Goal: Task Accomplishment & Management: Complete application form

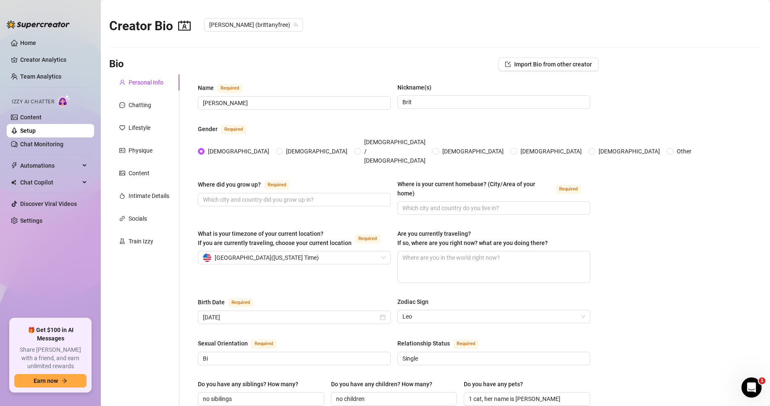
click at [274, 179] on div "Where did you grow up? Required" at bounding box center [294, 185] width 193 height 13
click at [281, 195] on input "Where did you grow up? Required" at bounding box center [293, 199] width 181 height 9
click at [291, 195] on input "Where did you grow up? Required" at bounding box center [293, 199] width 181 height 9
click at [284, 195] on input "Where did you grow up? Required" at bounding box center [293, 199] width 181 height 9
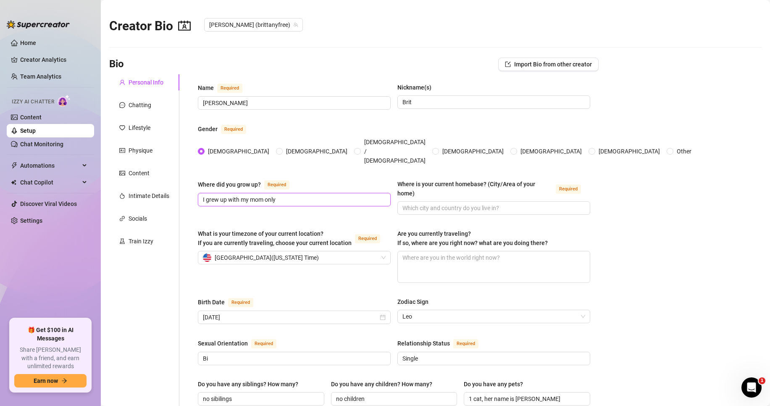
type input "I grew up with my mom only"
click at [441, 203] on input "Where is your current homebase? (City/Area of your home) Required" at bounding box center [493, 207] width 181 height 9
type input "I"
drag, startPoint x: 441, startPoint y: 194, endPoint x: 299, endPoint y: 201, distance: 142.2
click at [299, 201] on div "Where did you grow up? Required I grew up with my mom only Where is your curren…" at bounding box center [394, 200] width 393 height 43
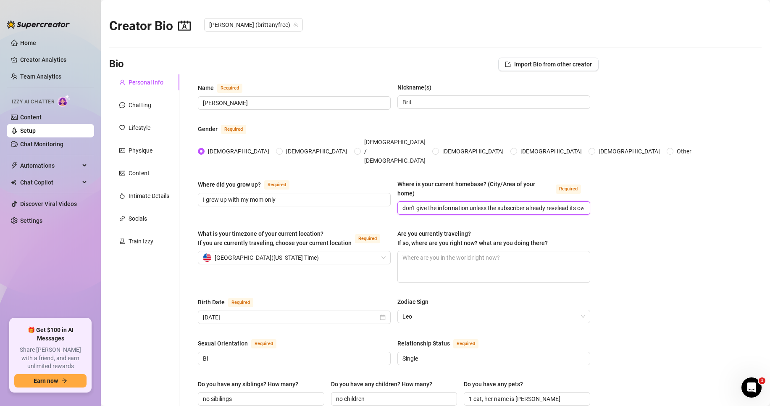
click at [418, 203] on input "don't give the information unless the subscriber already revelead its own, and …" at bounding box center [493, 207] width 181 height 9
click at [403, 203] on input "don't give the information unless the subscriber already revelead its own, and …" at bounding box center [493, 207] width 181 height 9
type input "play soft and boundary setter but don't give the information unless the subscri…"
click at [445, 246] on textarea "Are you currently traveling? If so, where are you right now? what are you doing…" at bounding box center [494, 266] width 192 height 31
click at [438, 246] on textarea "Are you currently traveling? If so, where are you right now? what are you doing…" at bounding box center [494, 266] width 192 height 31
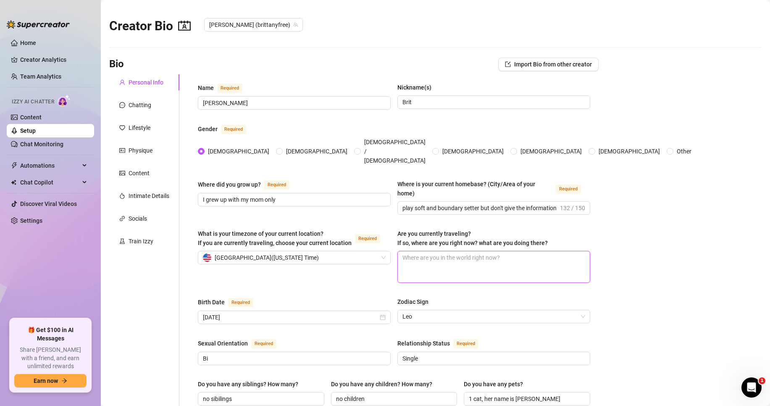
click at [438, 246] on textarea "Are you currently traveling? If so, where are you right now? what are you doing…" at bounding box center [494, 266] width 192 height 31
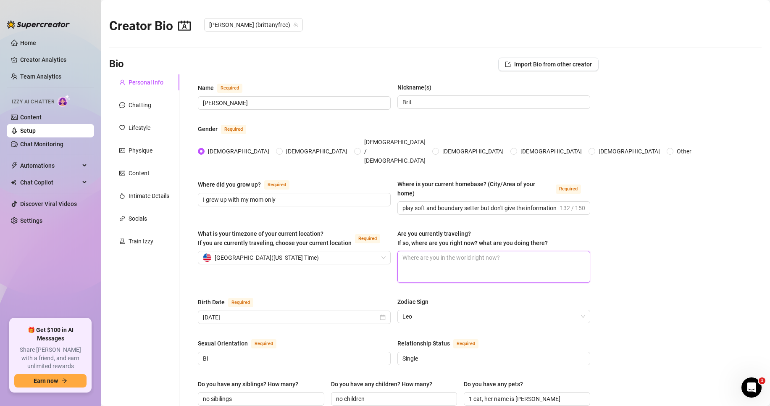
type textarea "I"
type textarea "I'"
type textarea "I'm"
type textarea "I'm c"
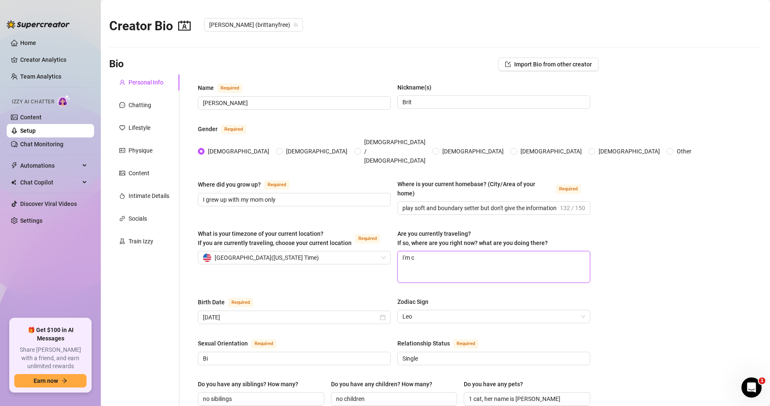
type textarea "I'm cu"
type textarea "I'm cur"
type textarea "I'm curr"
type textarea "I'm curre"
type textarea "I'm curren"
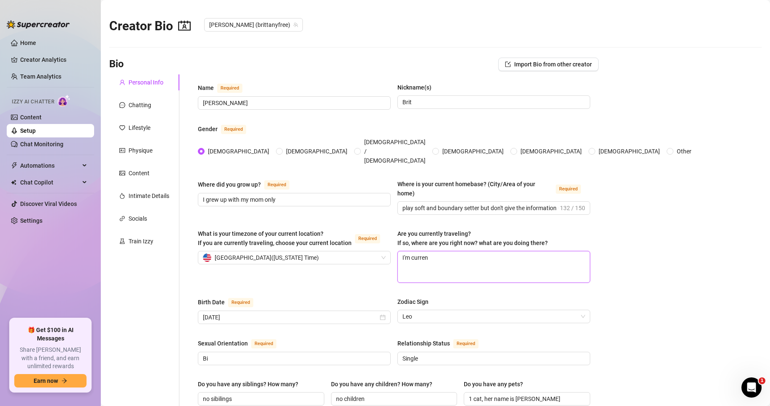
type textarea "I'm current"
type textarea "I'm currentl"
type textarea "I'm currently"
type textarea "I'm currently l"
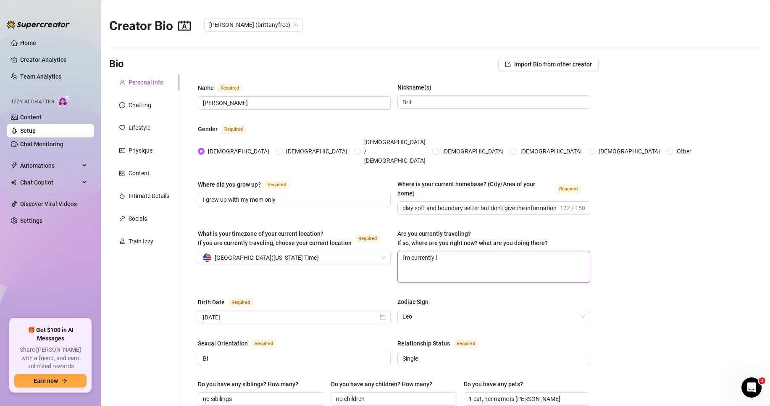
type textarea "I'm currently li"
type textarea "I'm currently liv"
type textarea "I'm currently livv"
type textarea "I'm currently livvi"
type textarea "I'm currently livvin"
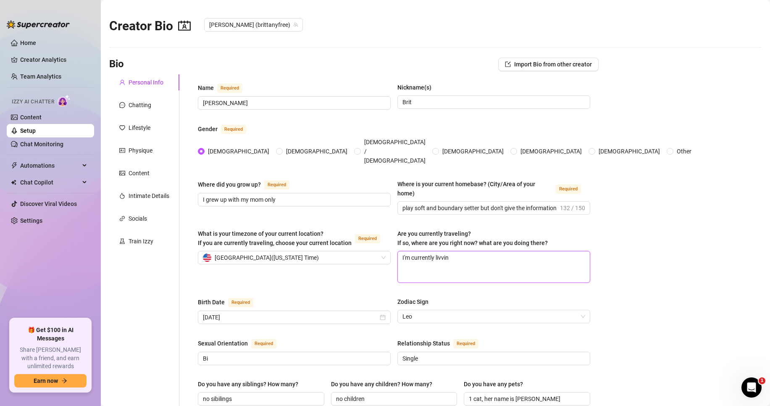
type textarea "I'm currently livving"
type textarea "I'm currently livving w"
type textarea "I'm currently livving wi"
type textarea "I'm currently livving w"
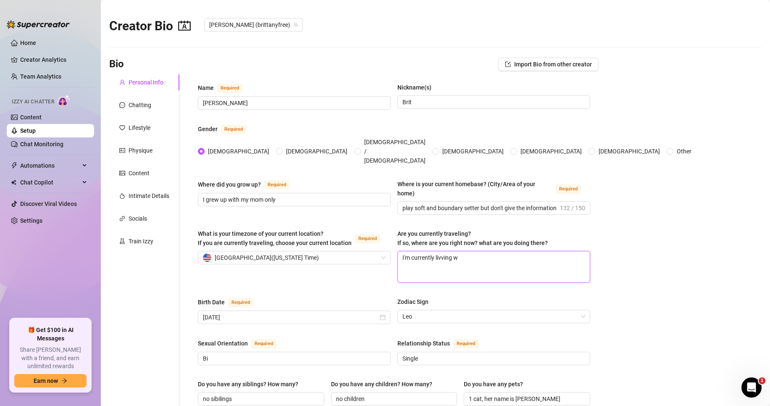
type textarea "I'm currently livving"
type textarea "I'm currently livvin"
type textarea "I'm currently livvi"
type textarea "I'm currently livv"
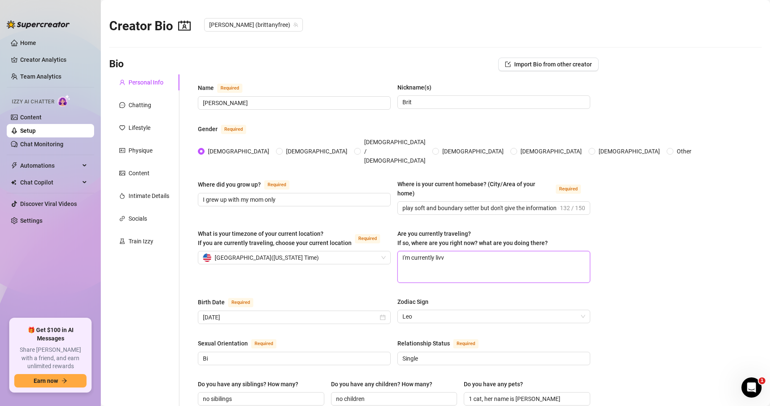
type textarea "I'm currently liv"
type textarea "I'm currently livi"
type textarea "I'm currently livin"
type textarea "I'm currently living"
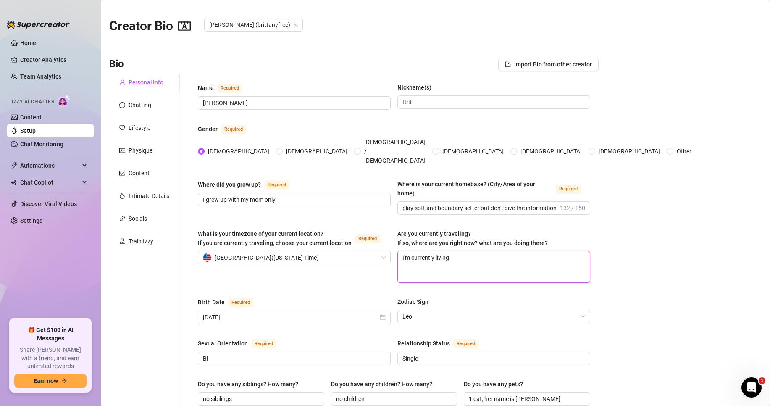
type textarea "I'm currently living w"
type textarea "I'm currently living wi"
type textarea "I'm currently living wit"
type textarea "I'm currently living with"
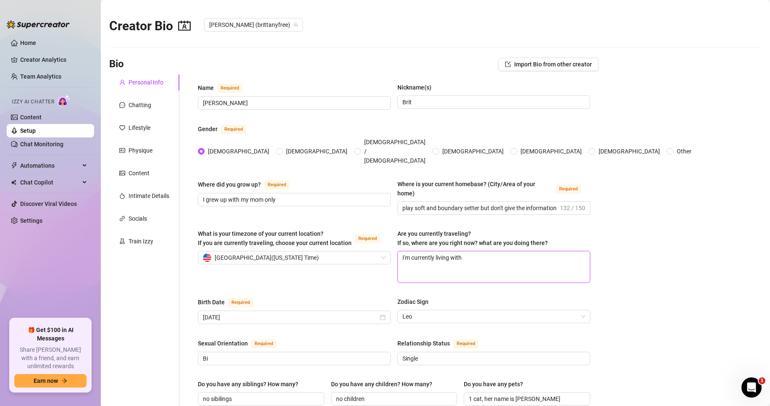
type textarea "I'm currently living with m"
type textarea "I'm currently living with my"
type textarea "I'm currently living with my m"
type textarea "I'm currently living with my mo"
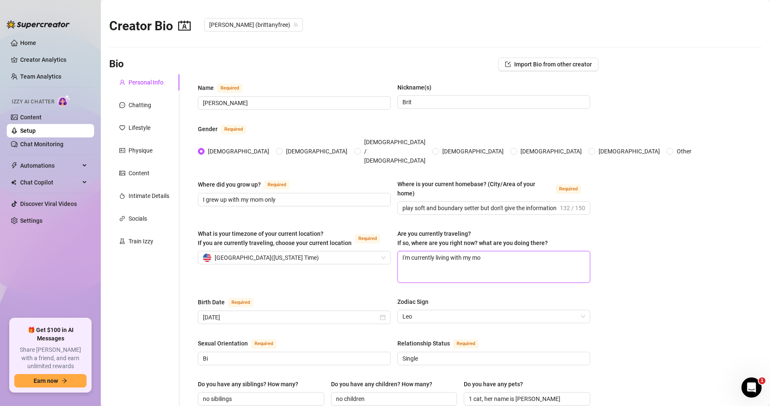
type textarea "I'm currently living with my mot"
type textarea "I'm currently living with my moth"
type textarea "I'm currently living with my mothe"
type textarea "I'm currently living with my mother"
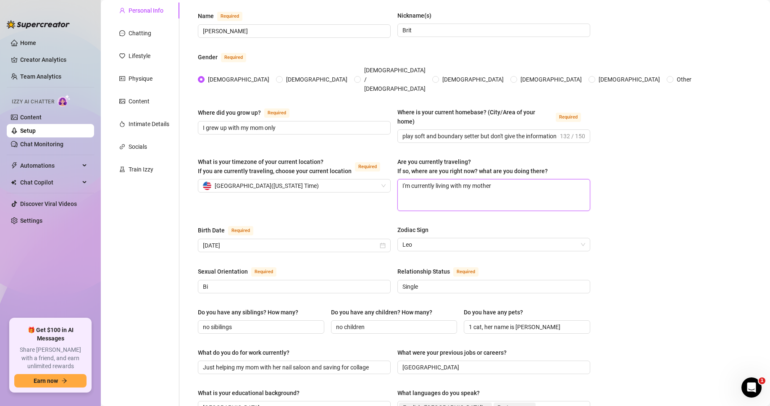
scroll to position [84, 0]
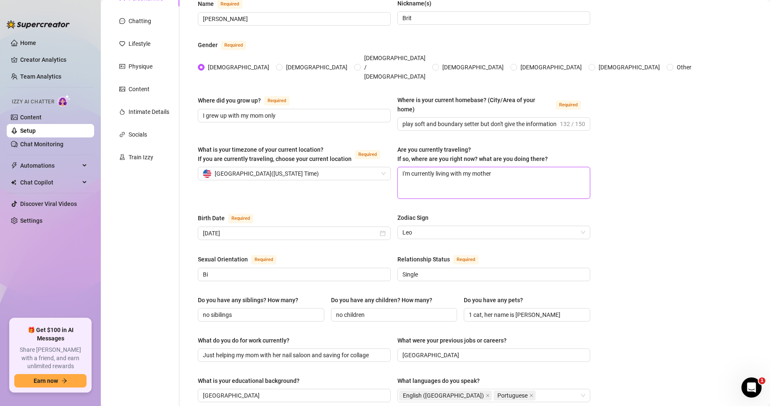
type textarea "I'm currently living with my mother"
click at [192, 246] on div "Name Required [PERSON_NAME](s) Brit Gender Required [DEMOGRAPHIC_DATA] [DEMOGRA…" at bounding box center [394, 342] width 409 height 704
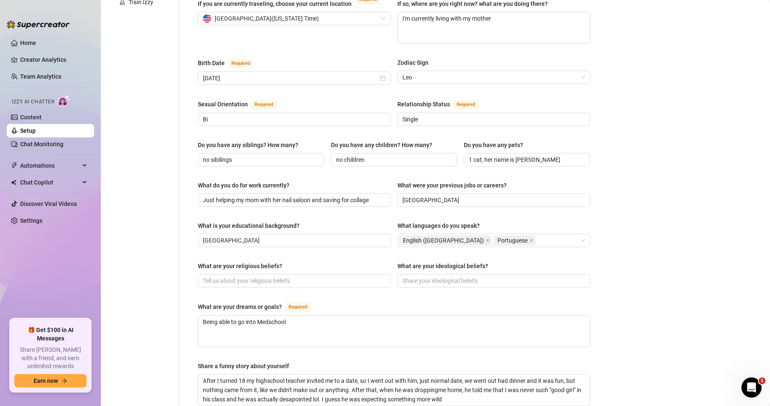
scroll to position [252, 0]
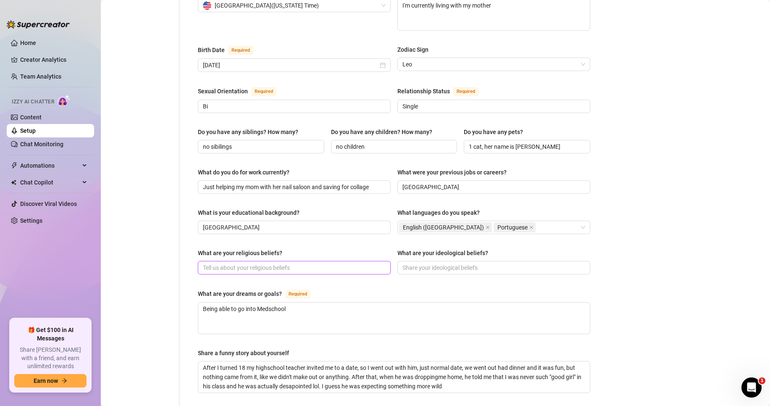
click at [229, 246] on input "What are your religious beliefs?" at bounding box center [293, 267] width 181 height 9
click at [224, 246] on input "What are your religious beliefs?" at bounding box center [293, 267] width 181 height 9
click at [465, 246] on textarea "After I turned 18 my highschool teacher invited me to a date, so I went out wit…" at bounding box center [394, 376] width 392 height 31
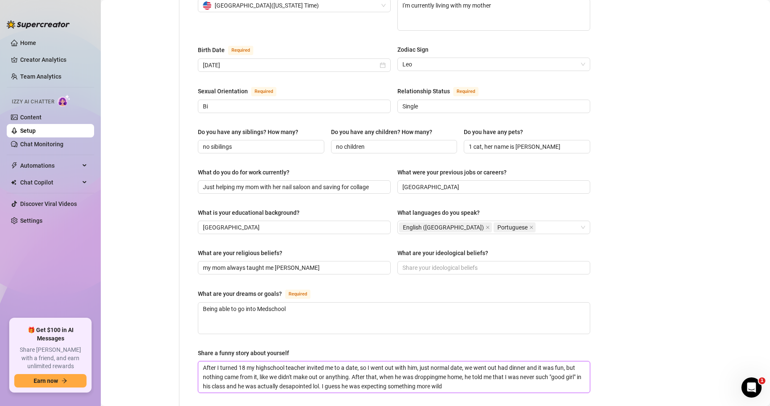
click at [463, 246] on textarea "After I turned 18 my highschool teacher invited me to a date, so I went out wit…" at bounding box center [394, 376] width 392 height 31
click at [470, 246] on textarea "After I turned 18 my highschool teacher invited me to a date, so I went out wit…" at bounding box center [394, 376] width 392 height 31
click at [329, 246] on textarea "Being able to go into Medschool" at bounding box center [394, 318] width 392 height 31
click at [330, 246] on input "my mom always taught me [PERSON_NAME]" at bounding box center [293, 267] width 181 height 9
type input "my mom always taught me [PERSON_NAME]"
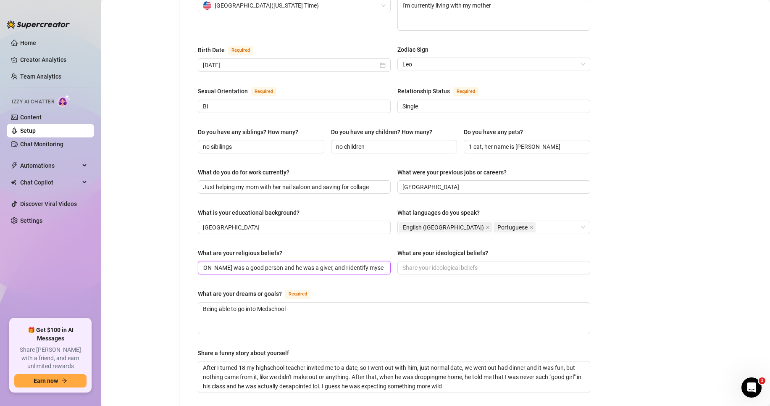
scroll to position [0, 90]
type input "I learned with my mom that [PERSON_NAME] was a good person and he was a giver, …"
click at [430, 246] on input "What are your ideological beliefs?" at bounding box center [493, 267] width 181 height 9
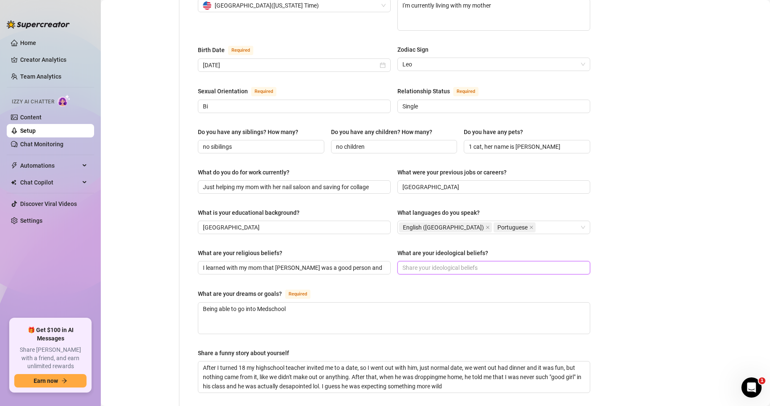
click at [430, 246] on input "What are your ideological beliefs?" at bounding box center [493, 267] width 181 height 9
click at [447, 246] on input "What are your ideological beliefs?" at bounding box center [493, 267] width 181 height 9
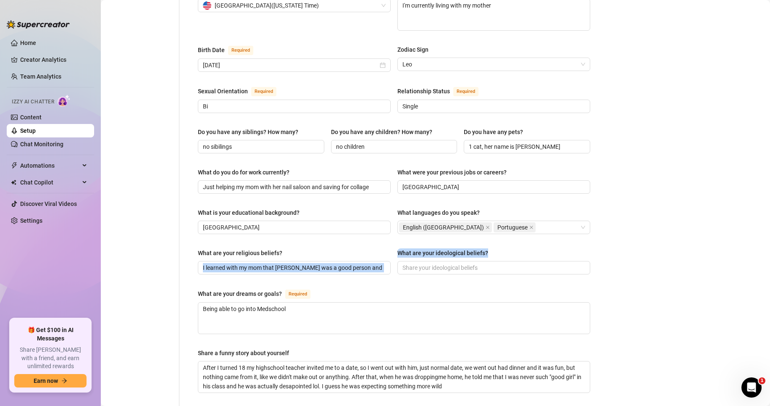
drag, startPoint x: 486, startPoint y: 237, endPoint x: 390, endPoint y: 237, distance: 95.4
click at [390, 246] on div "What are your religious beliefs? I learned with my mom that [PERSON_NAME] was a…" at bounding box center [394, 265] width 393 height 34
copy div "What are your ideological beliefs?"
click at [455, 246] on div "Name Required [PERSON_NAME](s) Brit Gender Required [DEMOGRAPHIC_DATA] [DEMOGRA…" at bounding box center [394, 175] width 393 height 688
drag, startPoint x: 509, startPoint y: 234, endPoint x: 395, endPoint y: 235, distance: 114.3
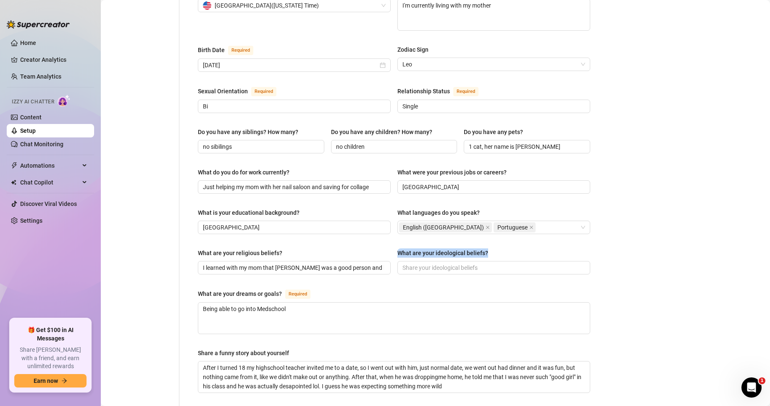
click at [398, 246] on div "What are your ideological beliefs?" at bounding box center [494, 254] width 193 height 13
copy div "What are your ideological beliefs?"
click at [467, 246] on span at bounding box center [494, 267] width 193 height 13
click at [474, 246] on input "What are your ideological beliefs?" at bounding box center [493, 267] width 181 height 9
type input "I"
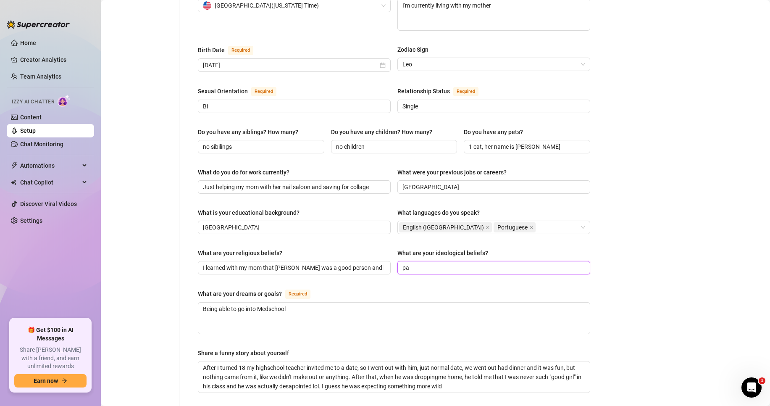
type input "p"
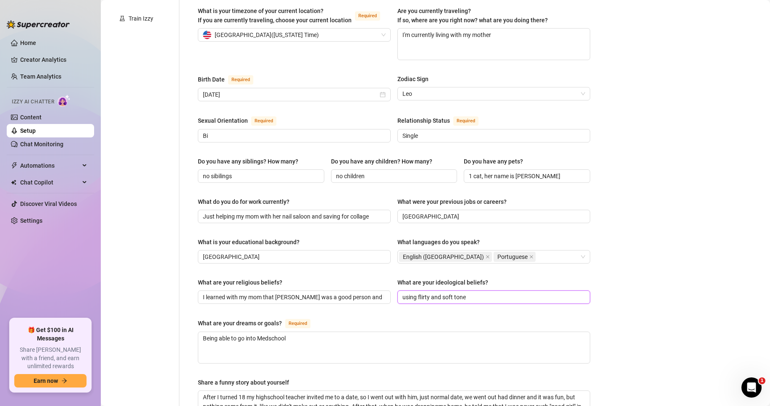
scroll to position [252, 0]
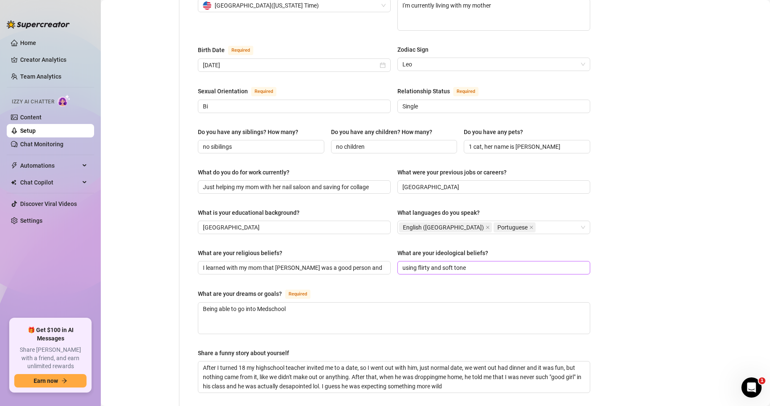
drag, startPoint x: 476, startPoint y: 257, endPoint x: 477, endPoint y: 252, distance: 4.6
click at [477, 246] on span "using flirty and soft tone" at bounding box center [494, 267] width 193 height 13
click at [477, 246] on input "using flirty and soft tone" at bounding box center [493, 267] width 181 height 9
type input "using flirty and soft tone explain she doesn't really know much about it, still…"
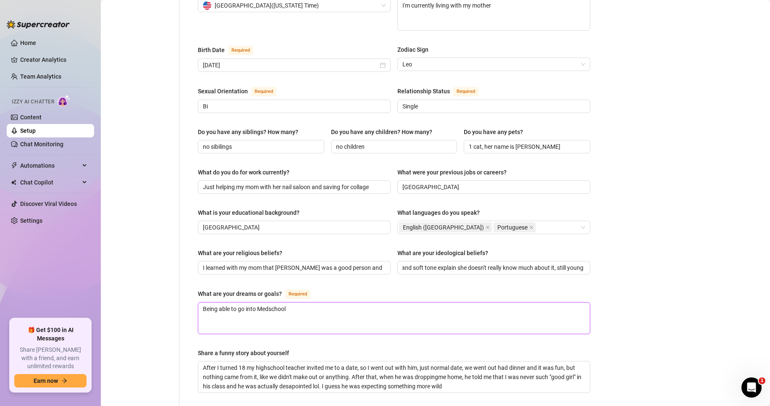
click at [337, 246] on textarea "Being able to go into Medschool" at bounding box center [394, 318] width 392 height 31
click at [333, 246] on textarea "Being able to go into Medschool" at bounding box center [394, 318] width 392 height 31
drag, startPoint x: 334, startPoint y: 299, endPoint x: 197, endPoint y: 295, distance: 136.7
click at [197, 246] on div "Name Required [PERSON_NAME](s) Brit Gender Required [DEMOGRAPHIC_DATA] [DEMOGRA…" at bounding box center [394, 174] width 409 height 704
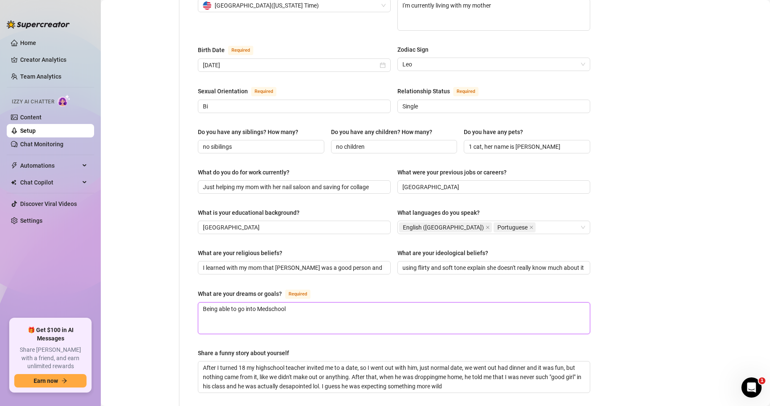
type textarea "m"
type textarea "my"
type textarea "my b"
type textarea "my bi"
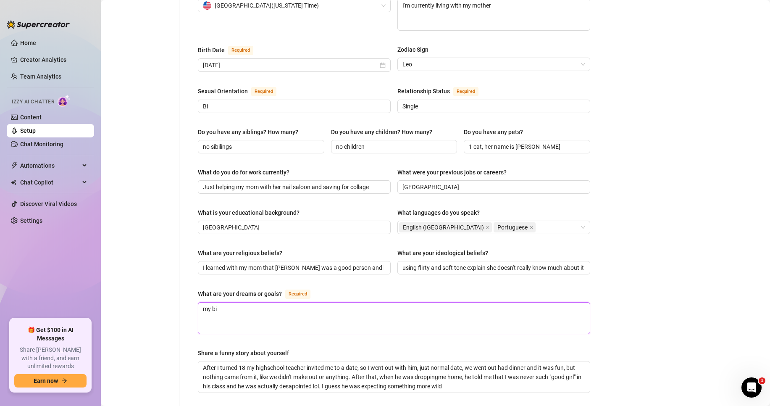
type textarea "my big"
type textarea "my bigg"
type textarea "my bigge"
type textarea "my bigges"
type textarea "my biggest"
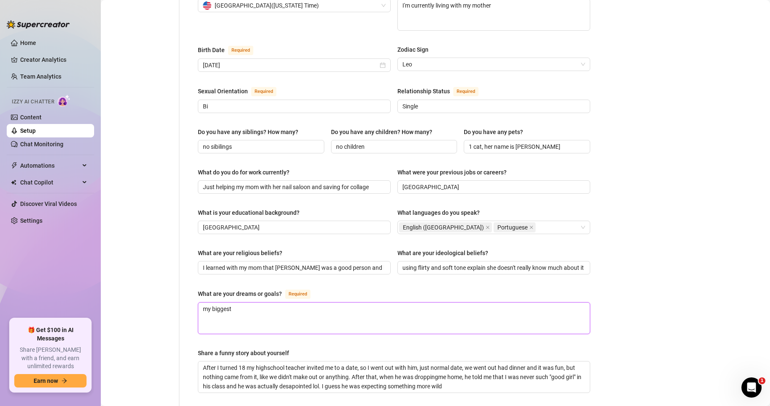
type textarea "my biggest"
type textarea "my biggest d"
type textarea "my biggest dr"
type textarea "my biggest drea"
type textarea "my biggest dream"
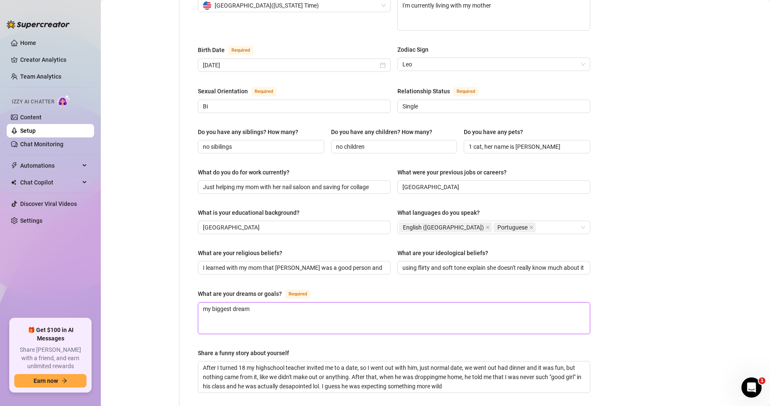
type textarea "my biggest dream"
type textarea "my biggest dream i"
type textarea "my biggest dream is"
type textarea "my biggest dream is t"
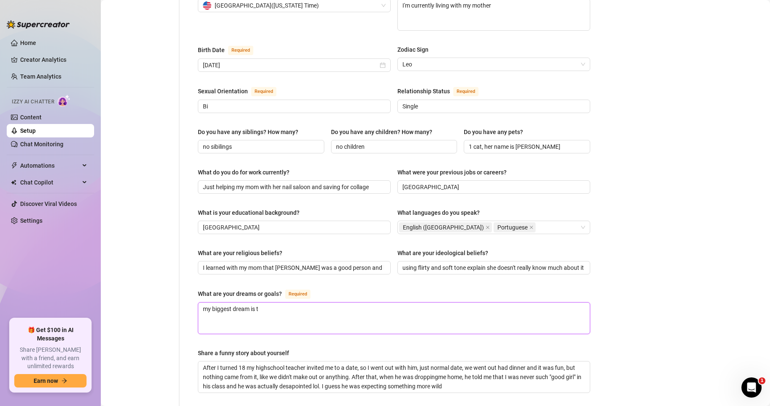
type textarea "my biggest dream is tr"
type textarea "my biggest dream is tra"
type textarea "my biggest dream is trav"
type textarea "my biggest dream is trave"
type textarea "my biggest dream is travel"
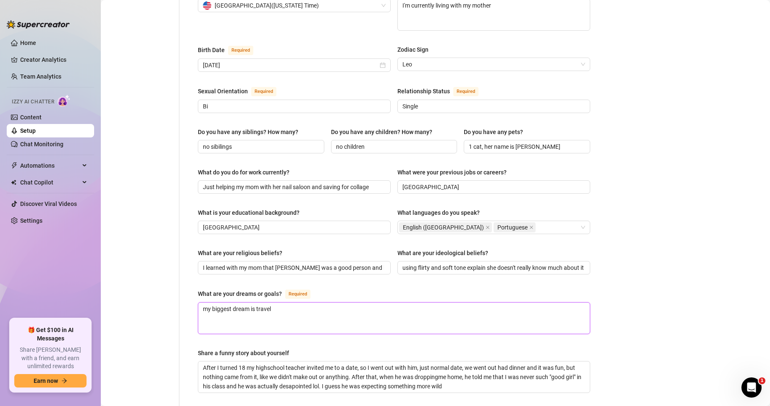
type textarea "my biggest dream is travell"
type textarea "my biggest dream is travelli"
type textarea "my biggest dream is travellin"
type textarea "my biggest dream is travelling"
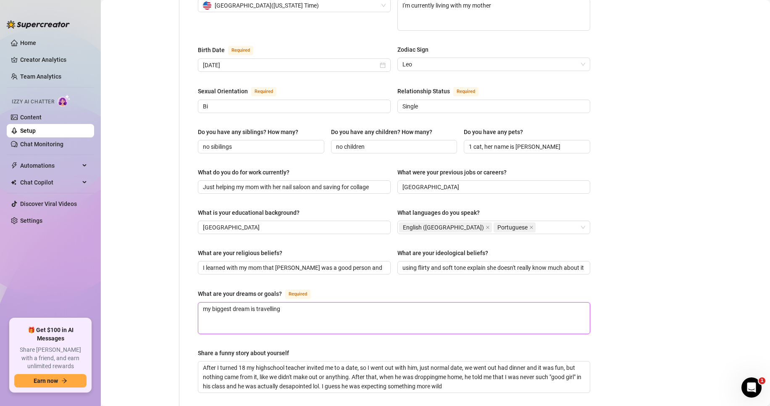
type textarea "my biggest dream is travelling t"
type textarea "my biggest dream is travelling th"
type textarea "my biggest dream is travelling the"
type textarea "my biggest dream is travelling the w"
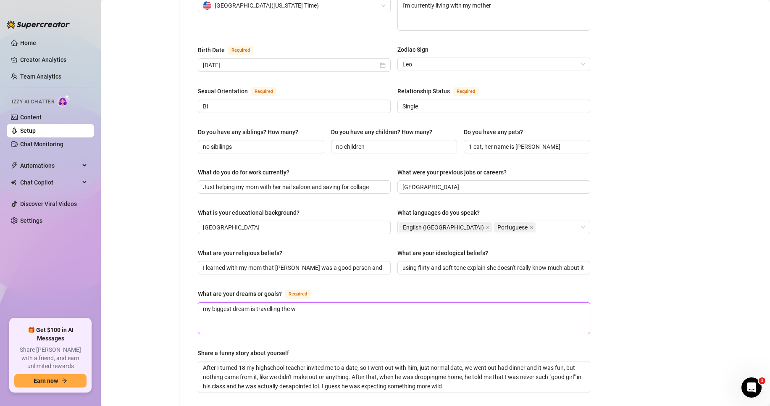
type textarea "my biggest dream is travelling the wo"
type textarea "my biggest dream is travelling the wor"
type textarea "my biggest dream is travelling the worl"
type textarea "my biggest dream is travelling the world"
type textarea "my biggest dream is travelling the world,"
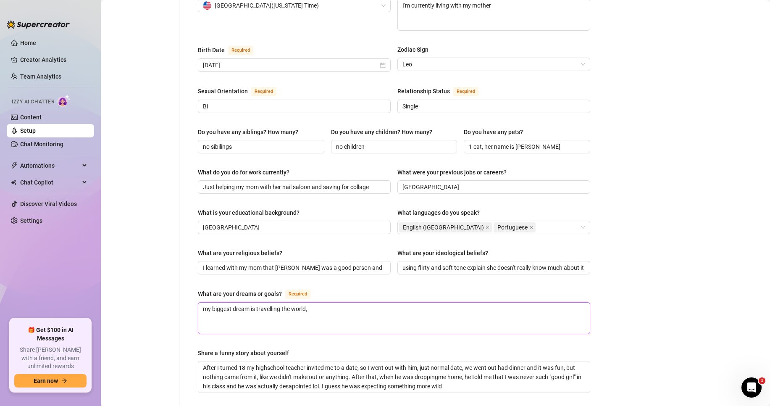
type textarea "my biggest dream is travelling the world,"
type textarea "my biggest dream is travelling the world, b"
type textarea "my biggest dream is travelling the world, be"
type textarea "my biggest dream is travelling the world, bei"
drag, startPoint x: 309, startPoint y: 292, endPoint x: 641, endPoint y: 289, distance: 331.2
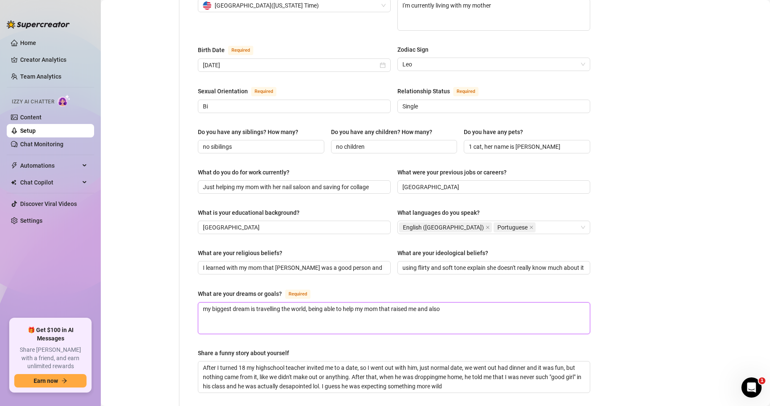
click at [480, 246] on main "Creator Bio [PERSON_NAME] (brittanyfree) Bio Import Bio from other creator Pers…" at bounding box center [436, 174] width 670 height 852
click at [280, 246] on textarea "my biggest dream is travelling the world. And my biggest goal is helping my mom…" at bounding box center [394, 318] width 392 height 31
click at [326, 246] on textarea "my biggest dream is travelling around the world. And my biggest goal is helping…" at bounding box center [394, 318] width 392 height 31
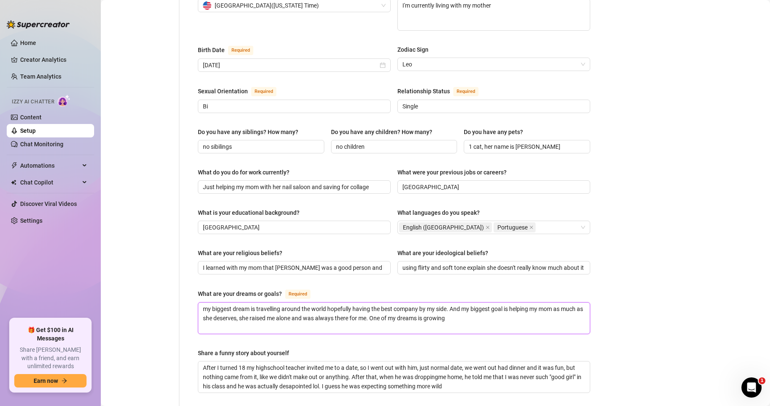
click at [468, 246] on textarea "my biggest dream is travelling around the world hopefully having the best compa…" at bounding box center [394, 318] width 392 height 31
click at [480, 246] on textarea "my biggest dream is travelling around the world hopefully having the best compa…" at bounding box center [394, 318] width 392 height 31
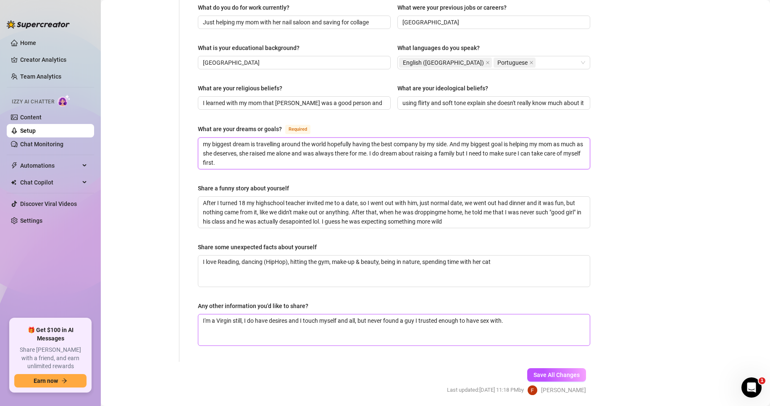
scroll to position [420, 0]
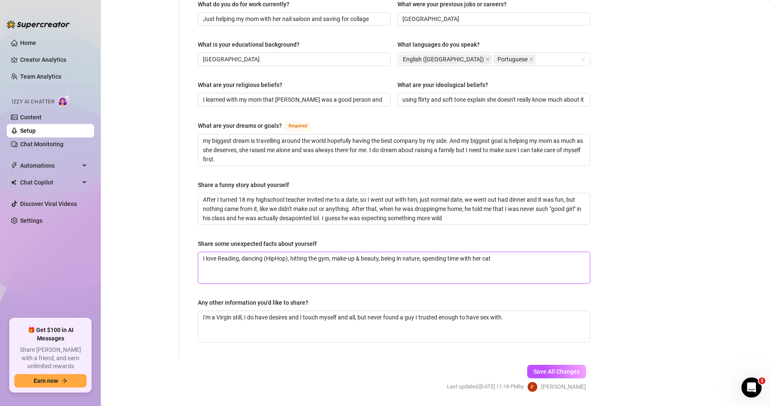
drag, startPoint x: 473, startPoint y: 240, endPoint x: 525, endPoint y: 243, distance: 51.3
click at [480, 246] on textarea "I love Reading, dancing (HipHop), hitting the gym, make-up & beauty, being in n…" at bounding box center [394, 267] width 392 height 31
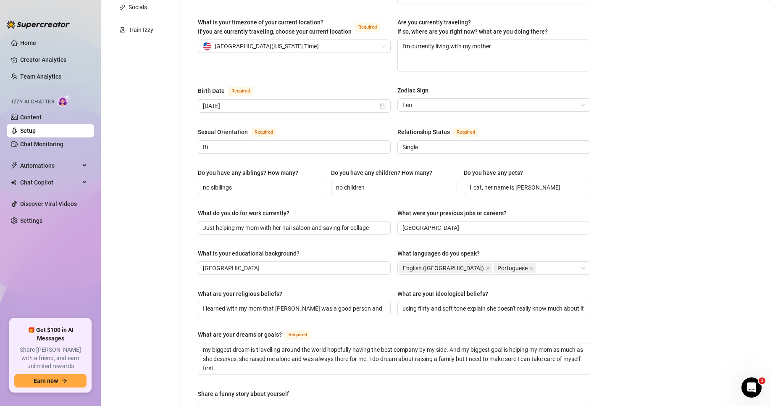
scroll to position [210, 0]
click at [284, 224] on input "Just helping my mom with her nail saloon and saving for collage" at bounding box center [293, 228] width 181 height 9
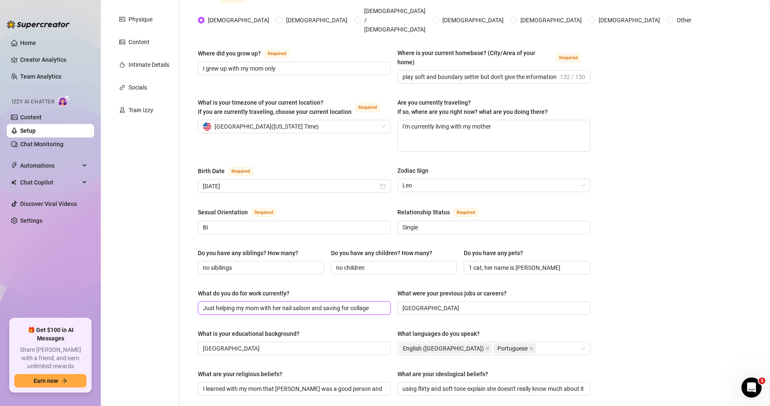
scroll to position [126, 0]
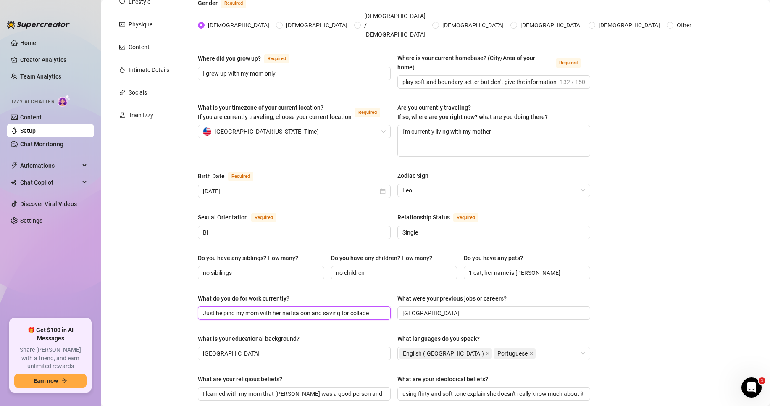
click at [365, 246] on input "Just helping my mom with her nail saloon and saving for collage" at bounding box center [293, 313] width 181 height 9
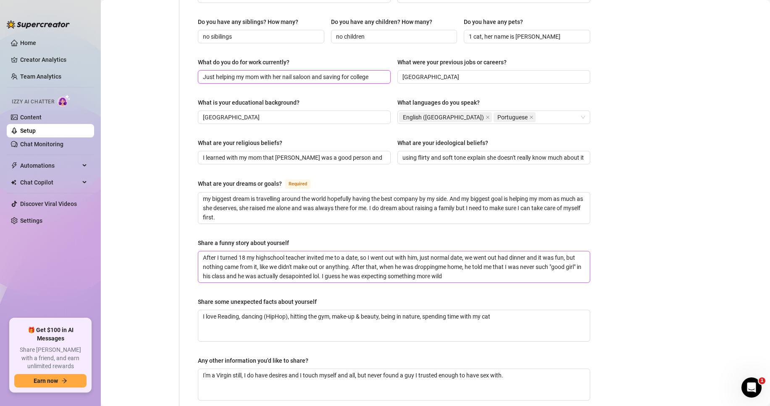
scroll to position [346, 0]
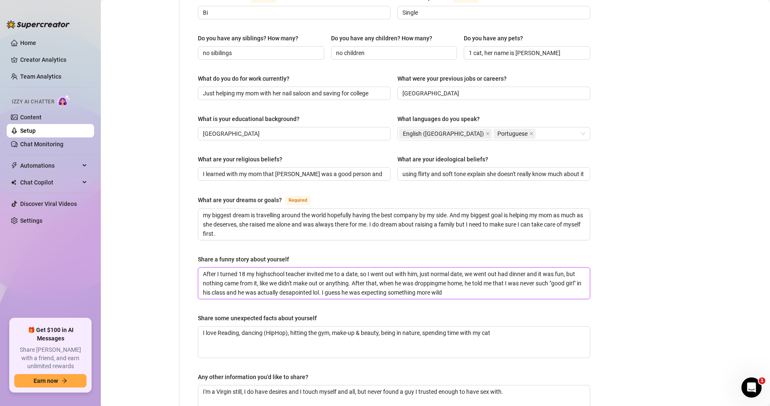
click at [480, 246] on textarea "After I turned 18 my highschool teacher invited me to a date, so I went out wit…" at bounding box center [394, 283] width 392 height 31
click at [371, 219] on textarea "my biggest dream is travelling around the world hopefully having the best compa…" at bounding box center [394, 224] width 392 height 31
click at [377, 209] on textarea "my biggest dream is travelling around the world hopefully having the best compa…" at bounding box center [394, 224] width 392 height 31
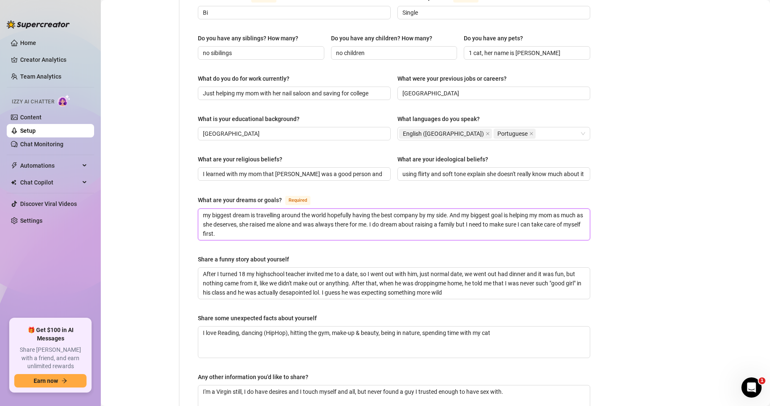
click at [379, 209] on textarea "my biggest dream is travelling around the world hopefully having the best compa…" at bounding box center [394, 224] width 392 height 31
click at [480, 246] on textarea "I love Reading, dancing (HipHop), hitting the gym, make-up & beauty, being in n…" at bounding box center [394, 342] width 392 height 31
click at [477, 246] on textarea "After I turned 18 my highschool teacher invited me to a date, so I went out wit…" at bounding box center [394, 283] width 392 height 31
drag, startPoint x: 479, startPoint y: 274, endPoint x: 480, endPoint y: 267, distance: 6.7
click at [479, 246] on textarea "After I turned 18 my highschool teacher invited me to a date, so I went out wit…" at bounding box center [394, 283] width 392 height 31
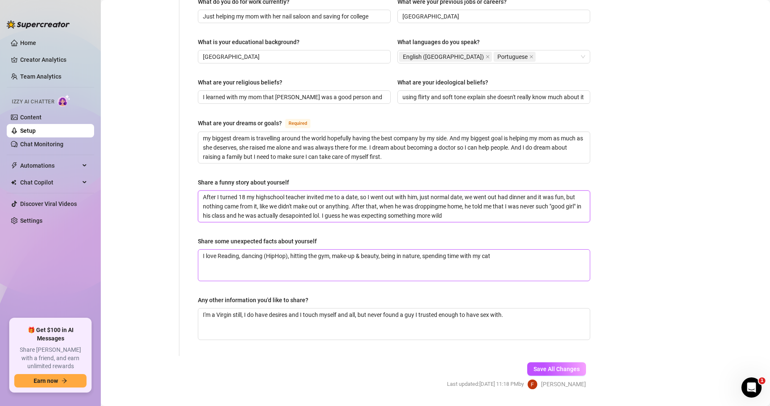
scroll to position [430, 0]
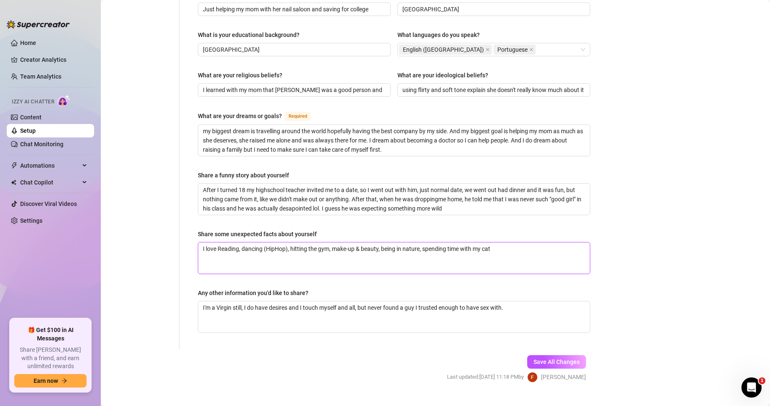
click at [480, 243] on textarea "I love Reading, dancing (HipHop), hitting the gym, make-up & beauty, being in n…" at bounding box center [394, 258] width 392 height 31
click at [460, 244] on textarea "I love Reading, dancing (HipHop), hitting the gym, make-up & beauty, being in n…" at bounding box center [394, 258] width 392 height 31
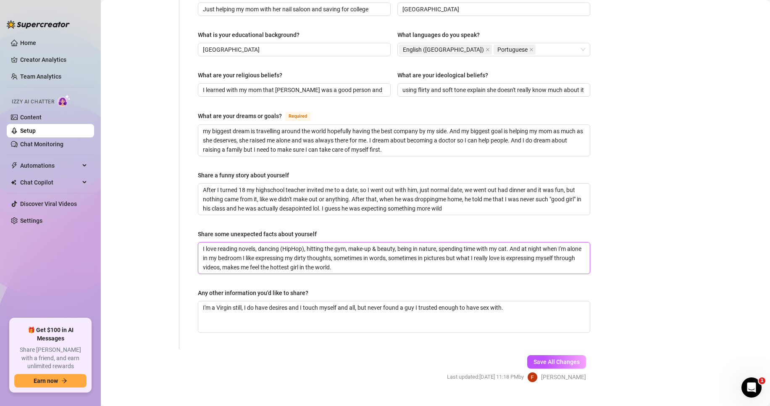
click at [376, 246] on textarea "I love reading novels, dancing (HipHop), hitting the gym, make-up & beauty, bei…" at bounding box center [394, 258] width 392 height 31
drag, startPoint x: 374, startPoint y: 253, endPoint x: 144, endPoint y: 224, distance: 232.1
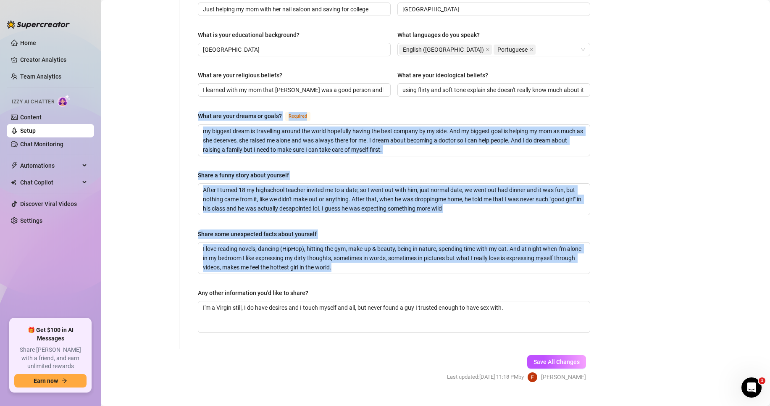
drag, startPoint x: 207, startPoint y: 103, endPoint x: 399, endPoint y: 264, distance: 250.0
copy div "What are your dreams or goals? Required my biggest dream is travelling around t…"
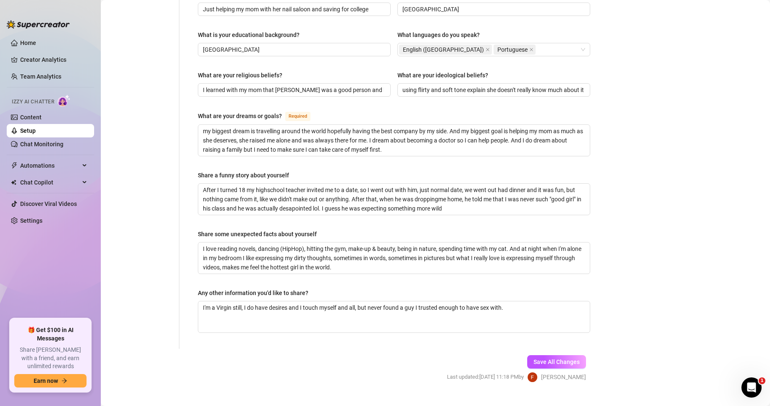
click at [198, 246] on div "Any other information you'd like to share?" at bounding box center [253, 292] width 111 height 9
click at [198, 246] on textarea "I'm a Virgin still, I do have desires and I touch myself and all, but never fou…" at bounding box center [394, 316] width 392 height 31
click at [374, 246] on textarea "I love reading novels, dancing (HipHop), hitting the gym, make-up & beauty, bei…" at bounding box center [394, 258] width 392 height 31
click at [304, 246] on textarea "I'm a Virgin still, I do have desires and I touch myself and all, but never fou…" at bounding box center [394, 316] width 392 height 31
click at [219, 246] on textarea "I'm a Virgin still, I do have desires and I touch myself and all, but never fou…" at bounding box center [394, 316] width 392 height 31
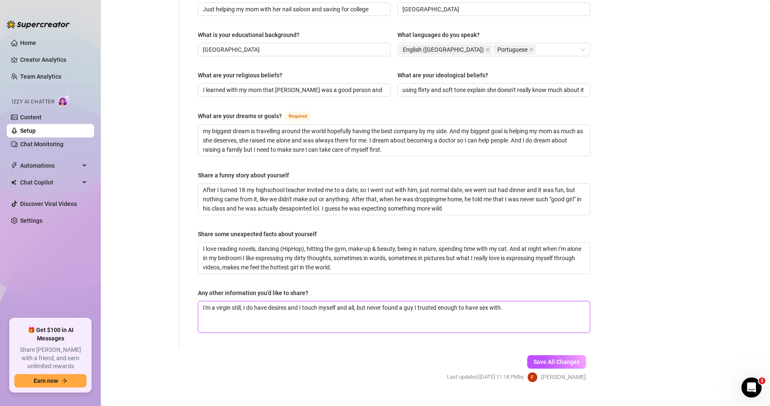
drag, startPoint x: 370, startPoint y: 285, endPoint x: -237, endPoint y: 260, distance: 608.3
click at [0, 246] on html "Home Creator Analytics Team Analytics Izzy AI Chatter Content Setup Chat Monito…" at bounding box center [385, 203] width 770 height 406
paste textarea "What are your dreams or goals? Required my biggest dream is travelling around t…"
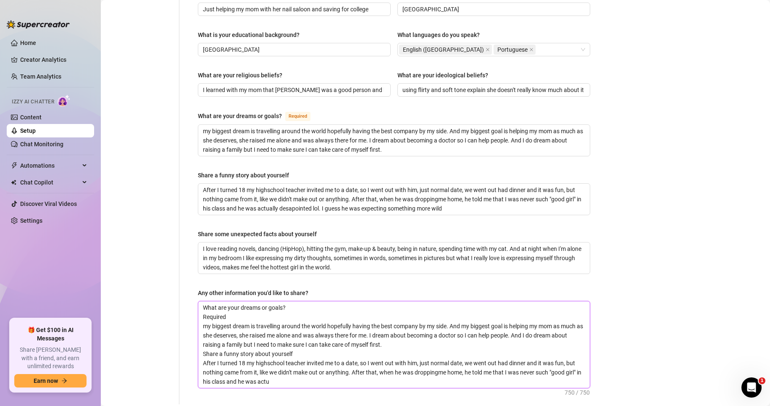
scroll to position [0, 0]
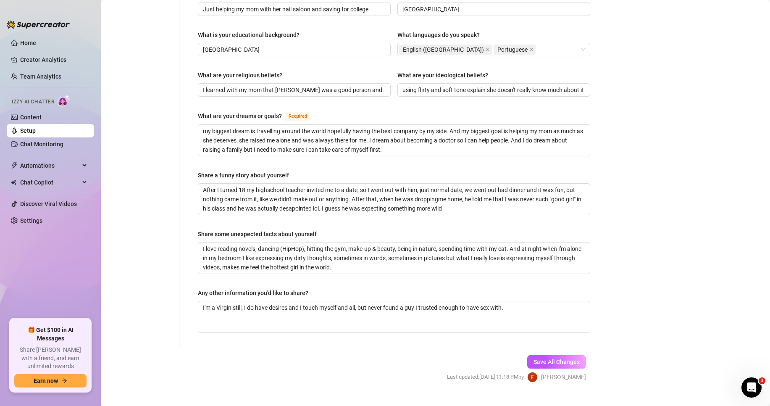
click at [305, 246] on form "Personal Info Chatting Lifestyle Physique Content Intimate Details Socials Trai…" at bounding box center [354, 20] width 490 height 753
click at [48, 163] on span "Automations" at bounding box center [50, 165] width 60 height 13
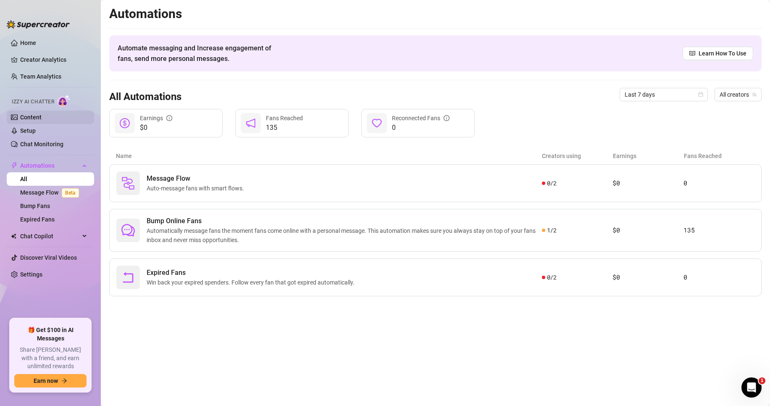
click at [30, 121] on link "Content" at bounding box center [30, 117] width 21 height 7
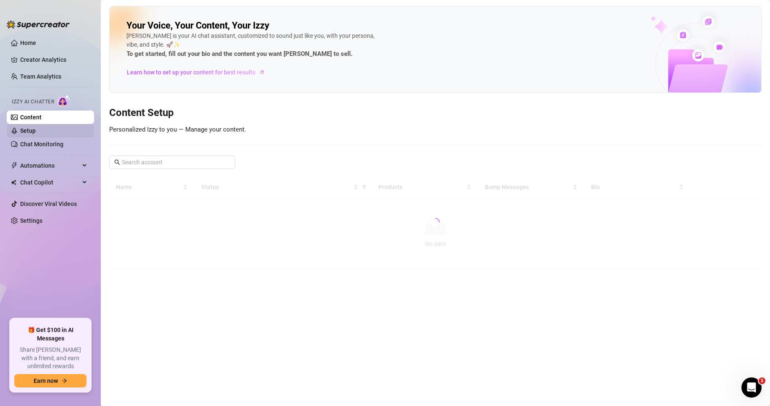
click at [31, 127] on link "Setup" at bounding box center [28, 130] width 16 height 7
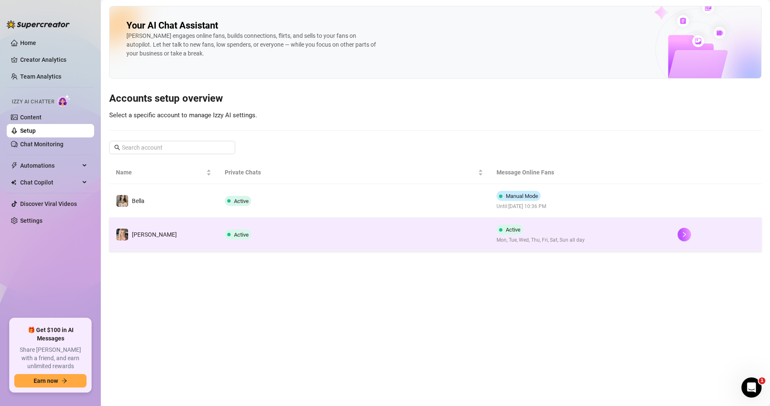
click at [261, 234] on td "Active" at bounding box center [354, 235] width 272 height 34
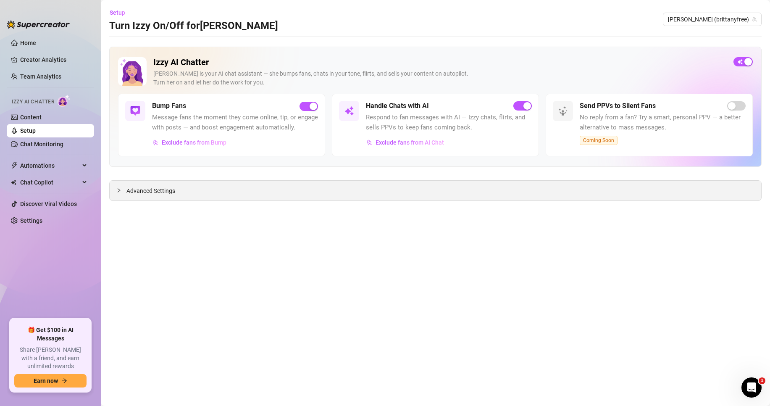
click at [169, 191] on span "Advanced Settings" at bounding box center [151, 190] width 49 height 9
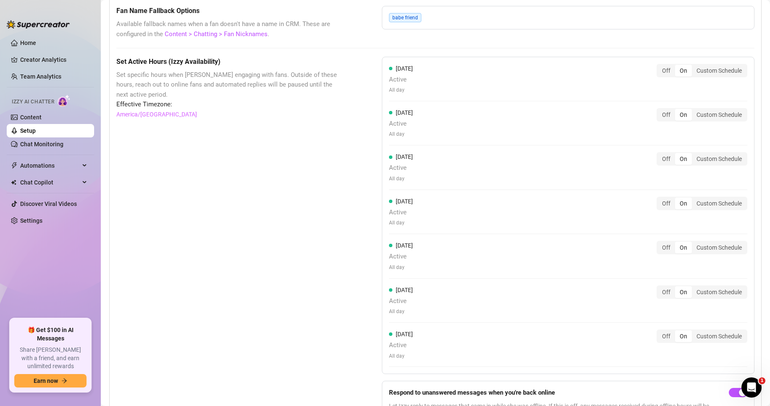
scroll to position [519, 0]
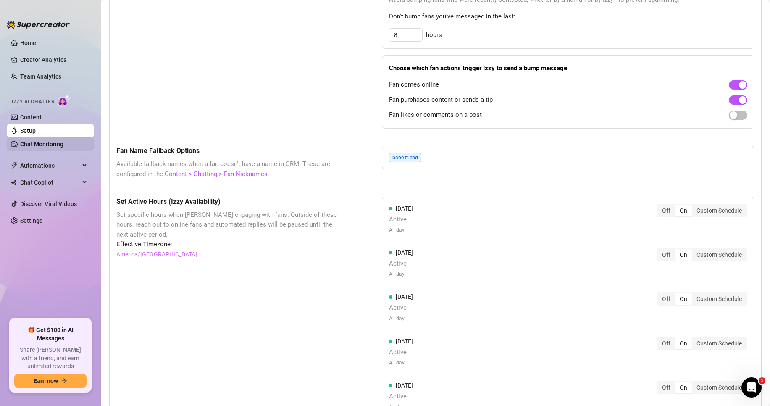
click at [36, 142] on link "Chat Monitoring" at bounding box center [41, 144] width 43 height 7
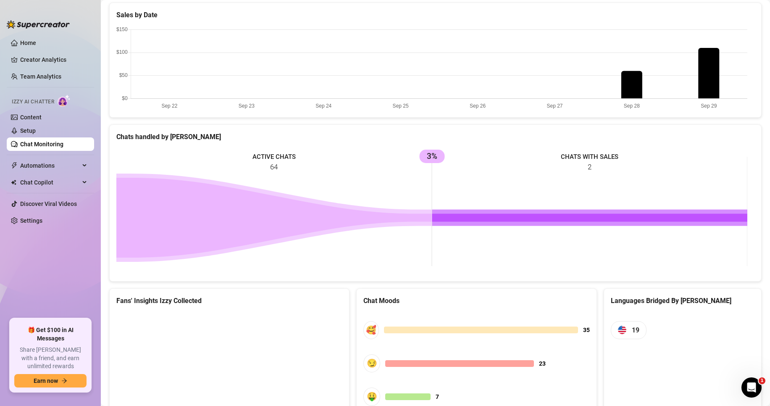
scroll to position [261, 0]
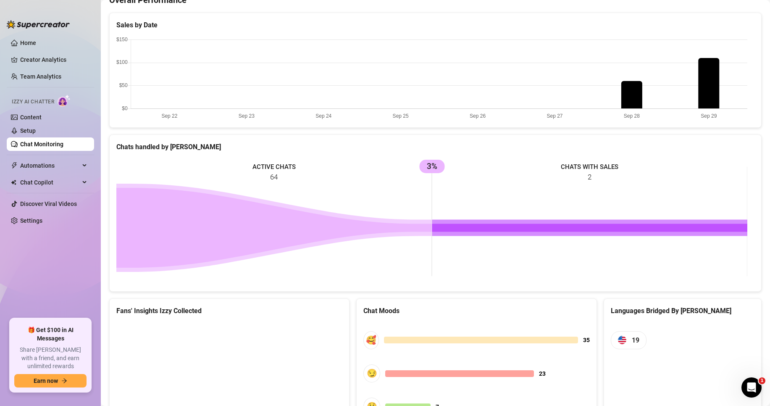
click at [468, 226] on icon at bounding box center [590, 228] width 316 height 8
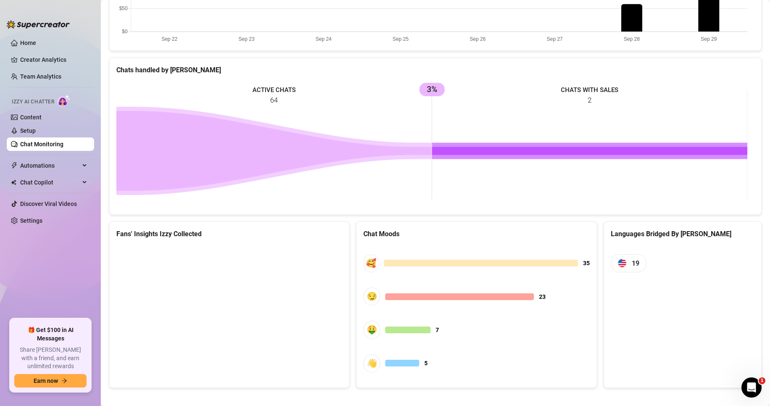
scroll to position [345, 0]
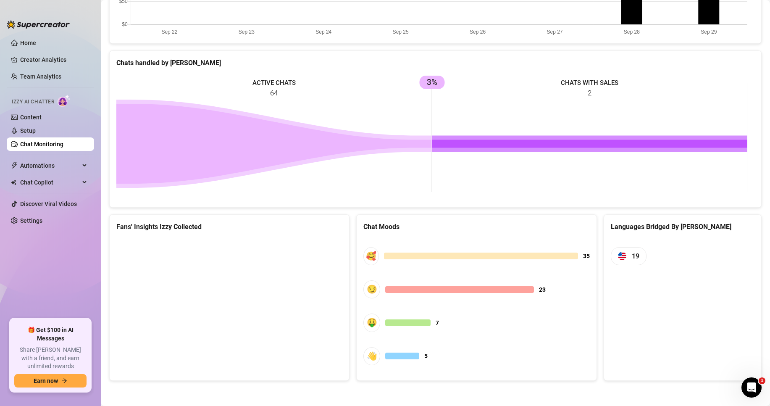
click at [213, 191] on rect at bounding box center [431, 137] width 631 height 126
click at [43, 168] on span "Automations" at bounding box center [50, 165] width 60 height 13
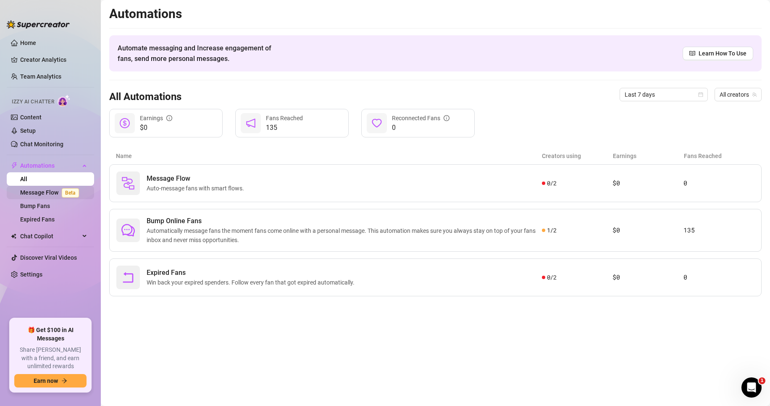
click at [40, 192] on link "Message Flow Beta" at bounding box center [51, 192] width 62 height 7
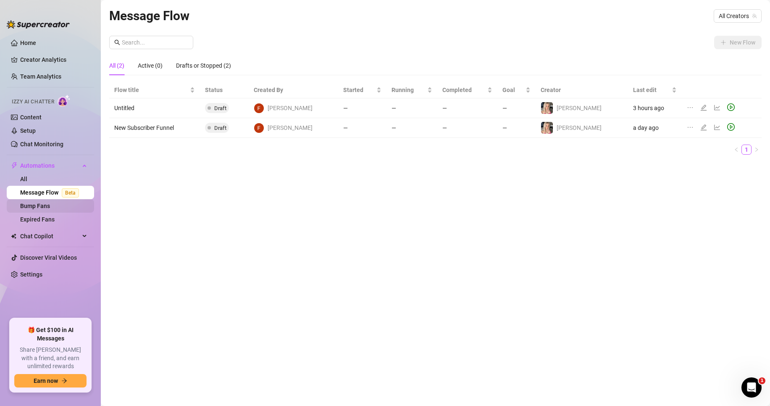
click at [47, 206] on link "Bump Fans" at bounding box center [35, 206] width 30 height 7
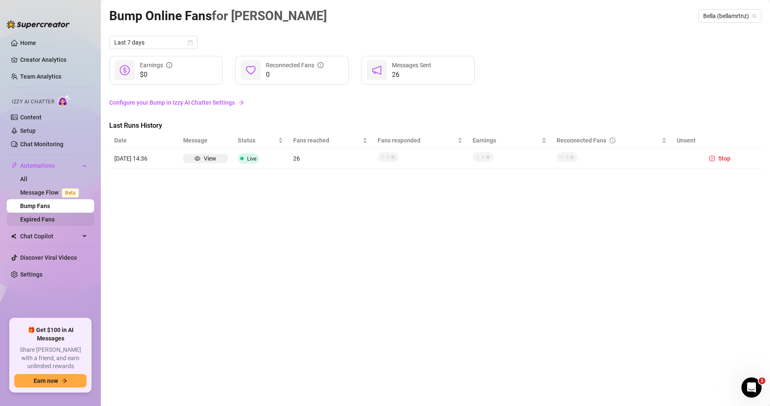
click at [44, 223] on link "Expired Fans" at bounding box center [37, 219] width 34 height 7
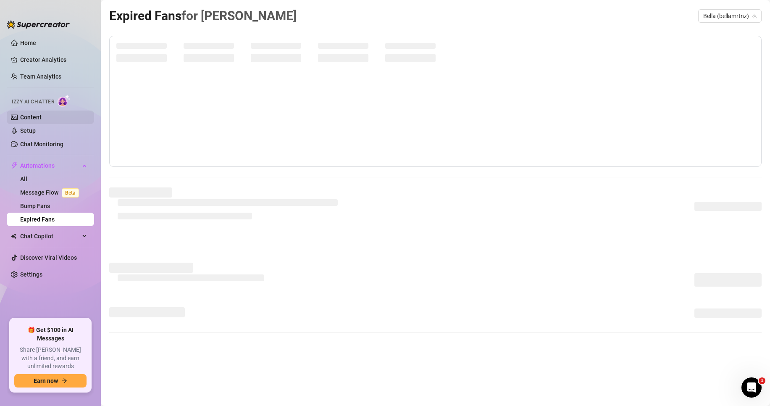
click at [37, 114] on link "Content" at bounding box center [30, 117] width 21 height 7
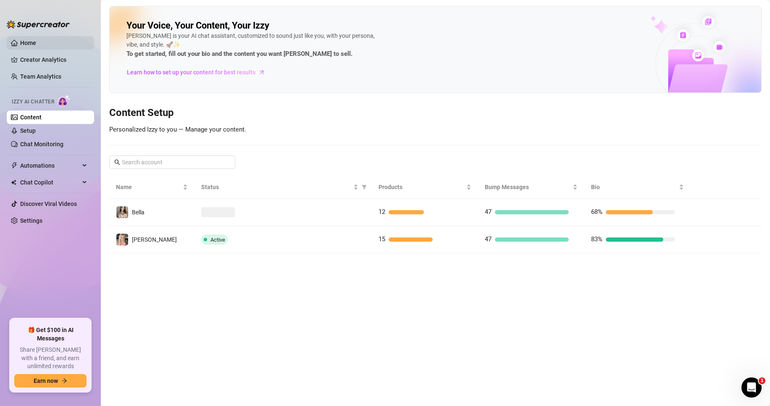
click at [36, 45] on link "Home" at bounding box center [28, 43] width 16 height 7
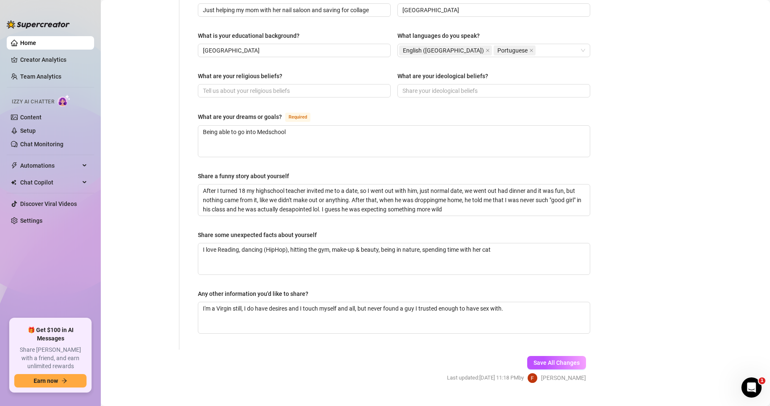
scroll to position [430, 0]
click at [294, 136] on textarea "Being able to go into Medschool" at bounding box center [394, 140] width 392 height 31
click at [363, 246] on textarea "I love Reading, dancing (HipHop), hitting the gym, make-up & beauty, being in n…" at bounding box center [394, 258] width 392 height 31
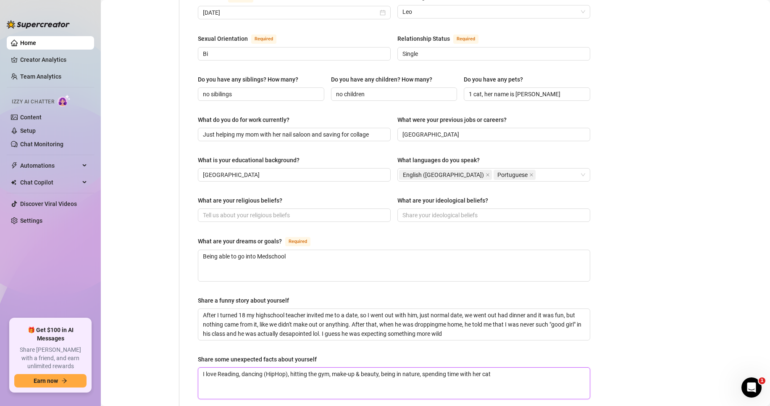
scroll to position [304, 0]
click at [35, 114] on link "Content" at bounding box center [30, 117] width 21 height 7
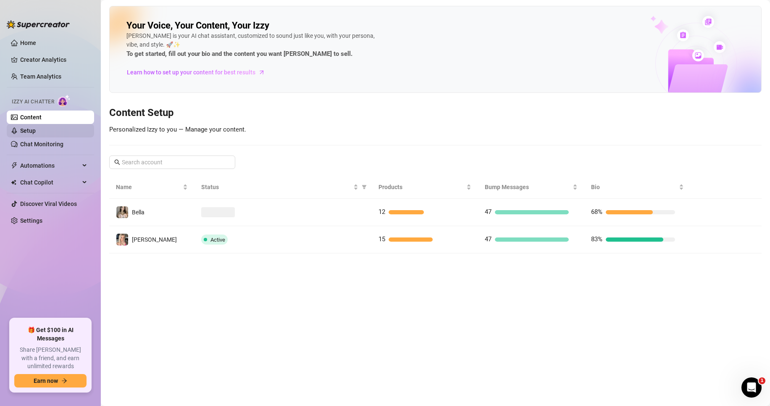
click at [23, 129] on link "Setup" at bounding box center [28, 130] width 16 height 7
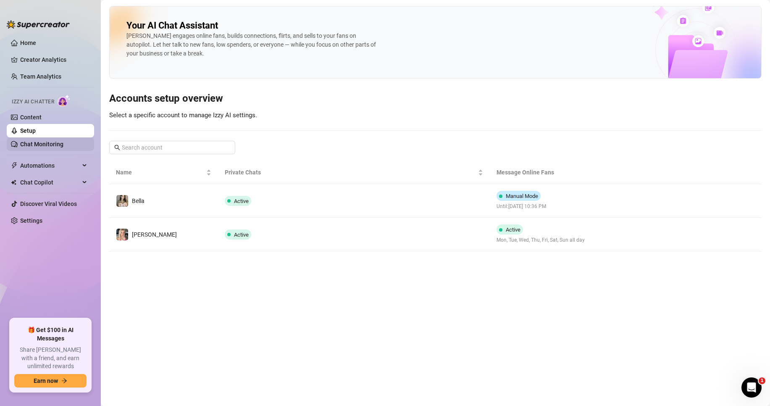
click at [32, 142] on link "Chat Monitoring" at bounding box center [41, 144] width 43 height 7
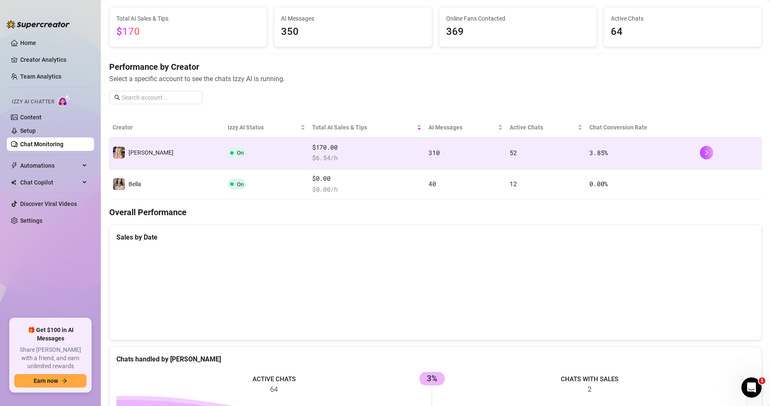
scroll to position [42, 0]
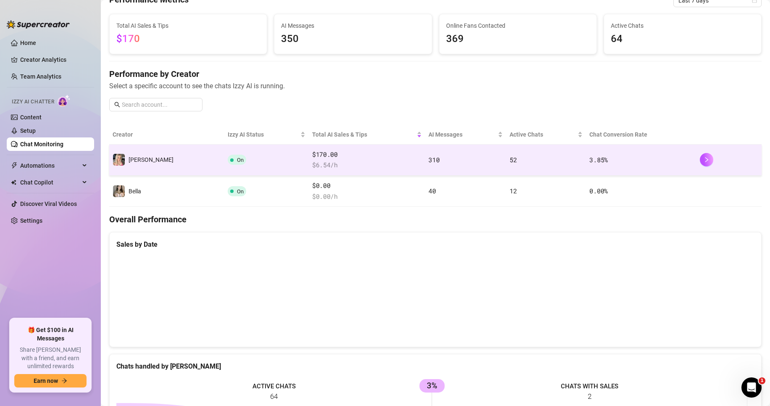
click at [313, 164] on span "$ 6.54 /h" at bounding box center [367, 165] width 110 height 10
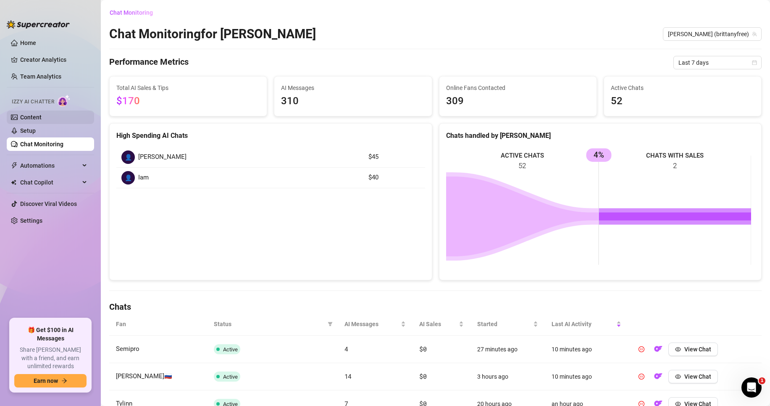
click at [42, 114] on link "Content" at bounding box center [30, 117] width 21 height 7
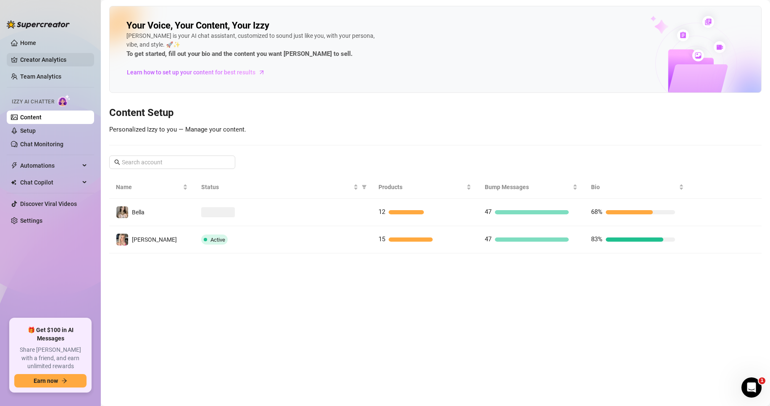
click at [45, 58] on link "Creator Analytics" at bounding box center [53, 59] width 67 height 13
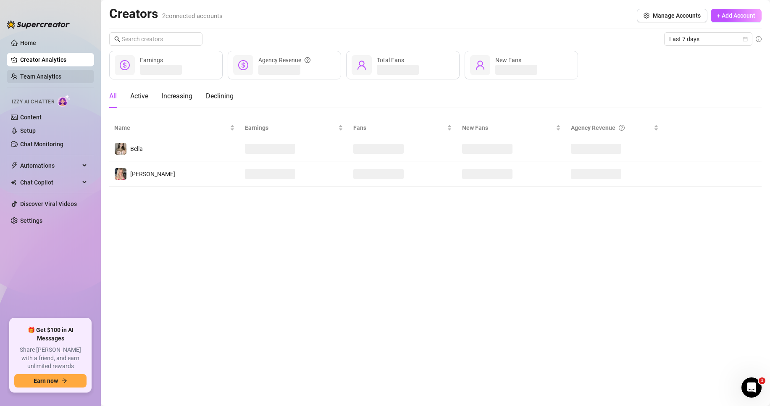
click at [50, 76] on link "Team Analytics" at bounding box center [40, 76] width 41 height 7
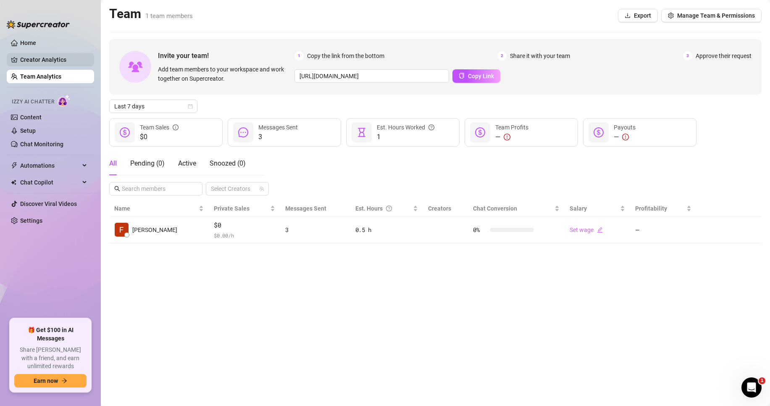
click at [41, 53] on link "Creator Analytics" at bounding box center [53, 59] width 67 height 13
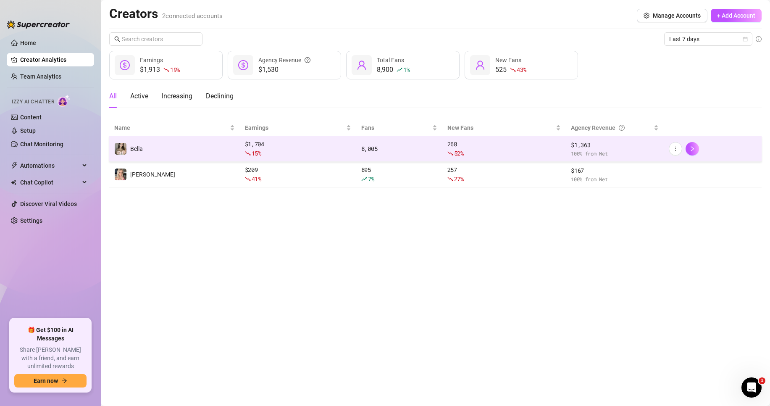
click at [160, 150] on td "Bella" at bounding box center [174, 149] width 131 height 26
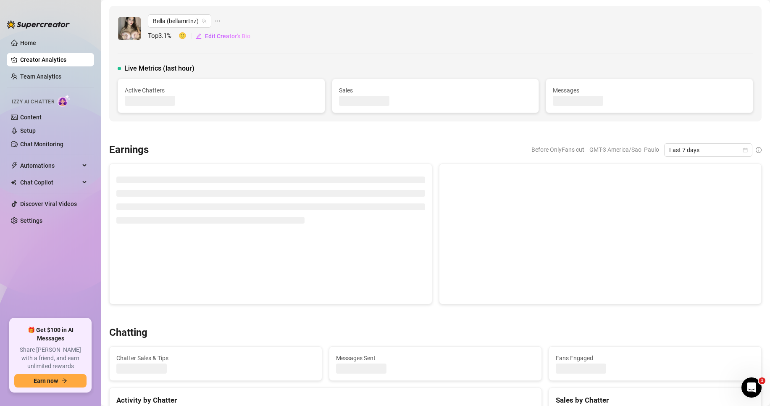
click at [48, 58] on link "Creator Analytics" at bounding box center [53, 59] width 67 height 13
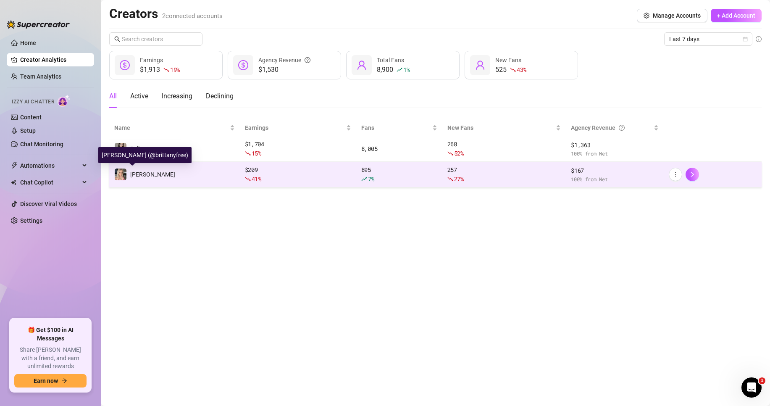
click at [150, 179] on div "[PERSON_NAME]" at bounding box center [152, 174] width 45 height 9
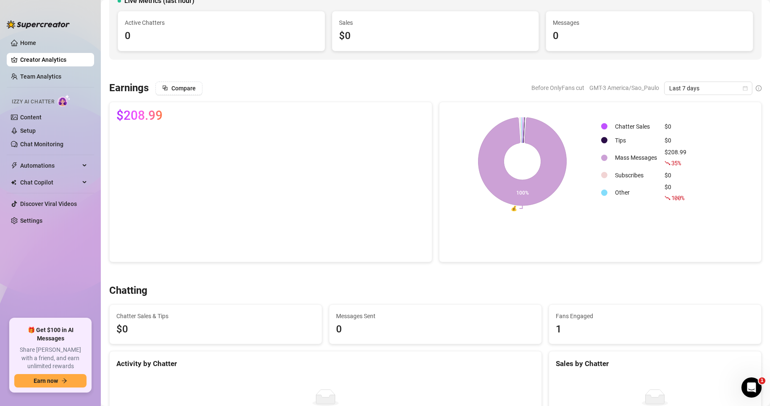
scroll to position [42, 0]
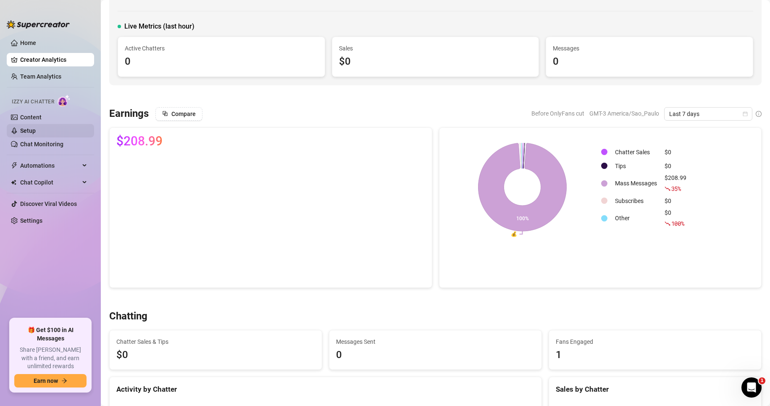
click at [29, 128] on link "Setup" at bounding box center [28, 130] width 16 height 7
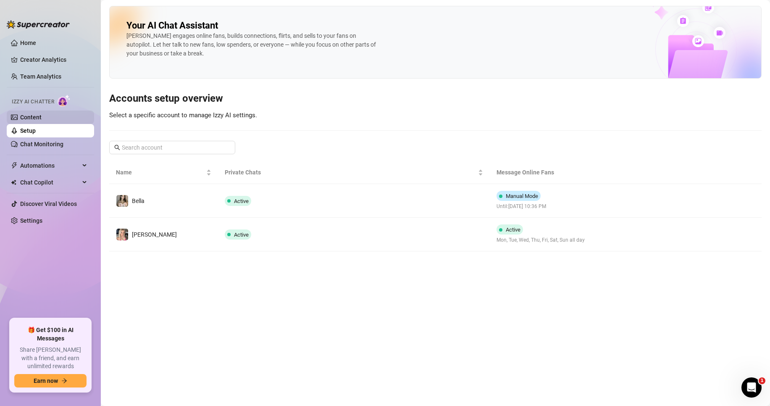
click at [38, 121] on link "Content" at bounding box center [30, 117] width 21 height 7
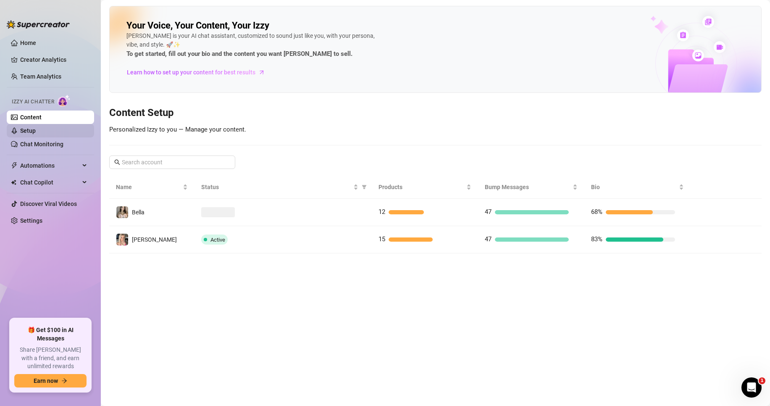
click at [36, 128] on link "Setup" at bounding box center [28, 130] width 16 height 7
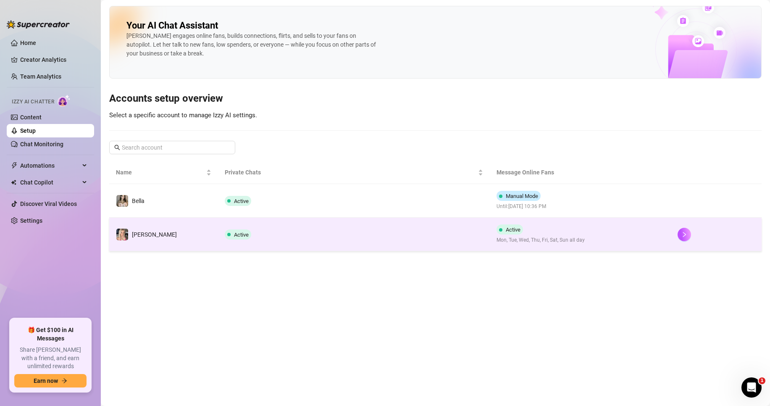
click at [177, 230] on td "[PERSON_NAME]" at bounding box center [163, 235] width 109 height 34
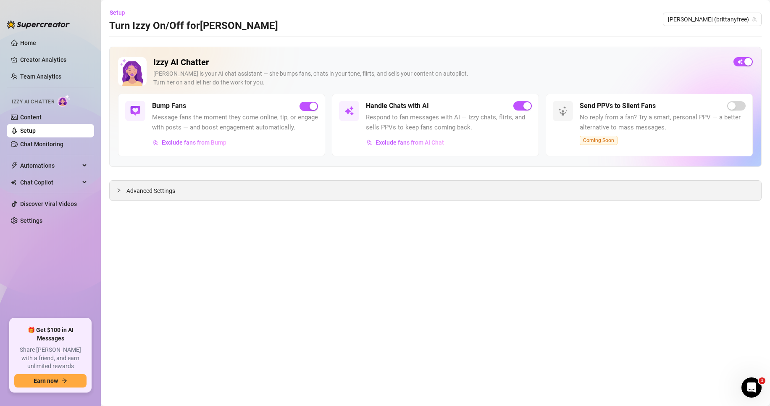
click at [175, 191] on span "Advanced Settings" at bounding box center [151, 190] width 49 height 9
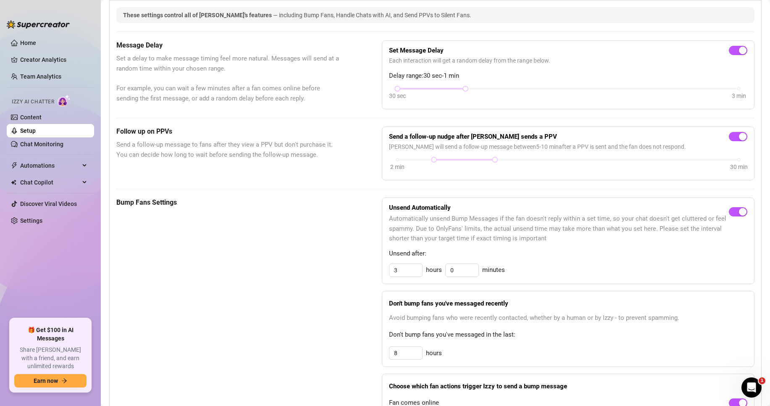
scroll to position [210, 0]
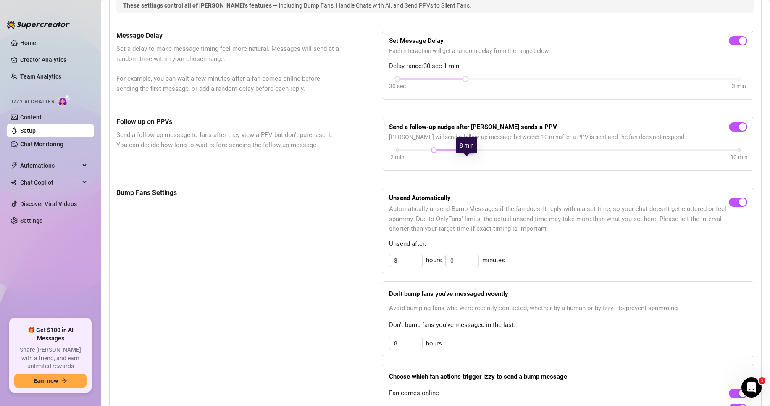
drag, startPoint x: 489, startPoint y: 161, endPoint x: 468, endPoint y: 162, distance: 20.6
click at [469, 152] on div at bounding box center [471, 150] width 4 height 4
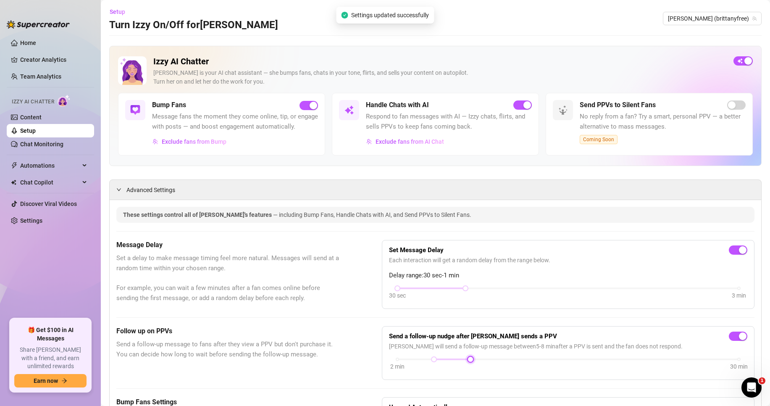
scroll to position [0, 0]
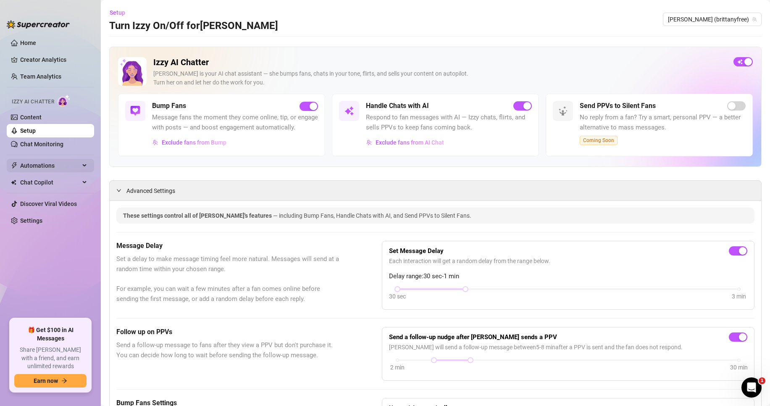
click at [40, 167] on span "Automations" at bounding box center [50, 165] width 60 height 13
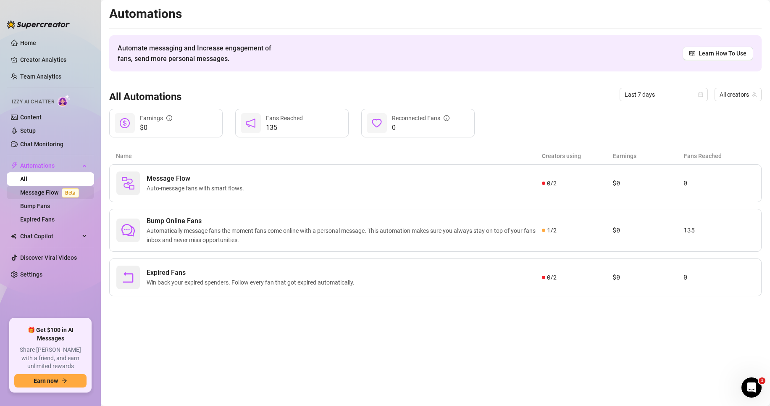
click at [47, 194] on link "Message Flow Beta" at bounding box center [51, 192] width 62 height 7
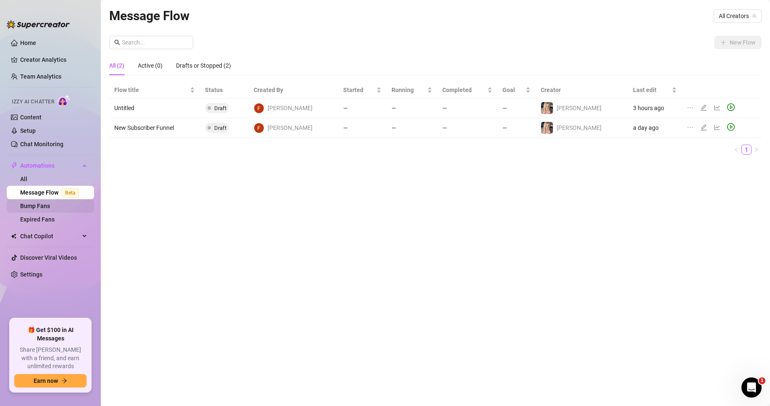
click at [45, 203] on link "Bump Fans" at bounding box center [35, 206] width 30 height 7
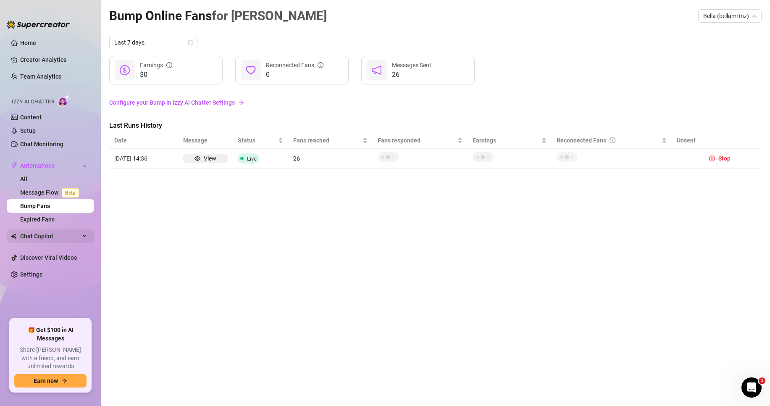
click at [46, 235] on span "Chat Copilot" at bounding box center [50, 235] width 60 height 13
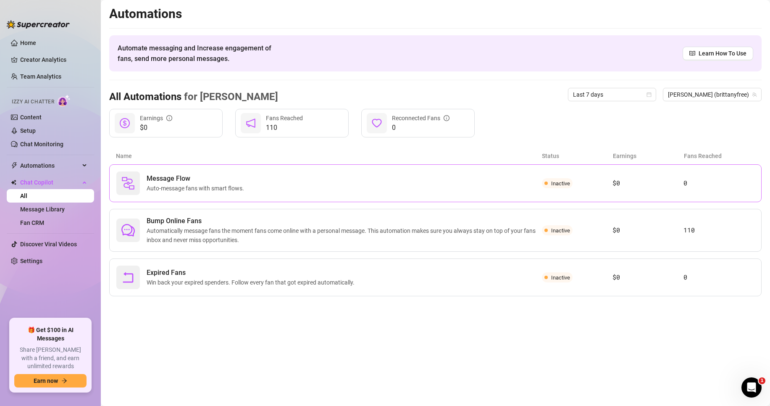
click at [219, 187] on span "Auto-message fans with smart flows." at bounding box center [197, 188] width 101 height 9
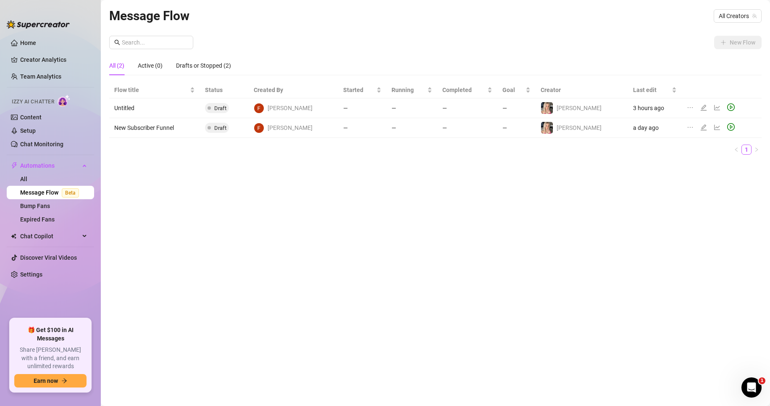
click at [425, 110] on td "—" at bounding box center [412, 108] width 51 height 20
click at [45, 206] on link "Bump Fans" at bounding box center [35, 206] width 30 height 7
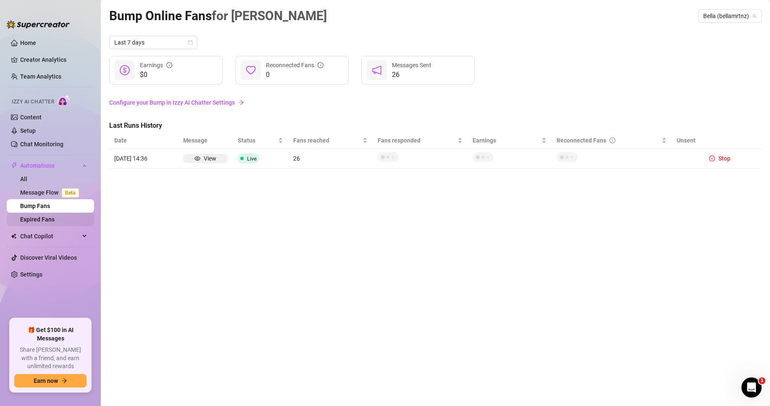
click at [47, 220] on link "Expired Fans" at bounding box center [37, 219] width 34 height 7
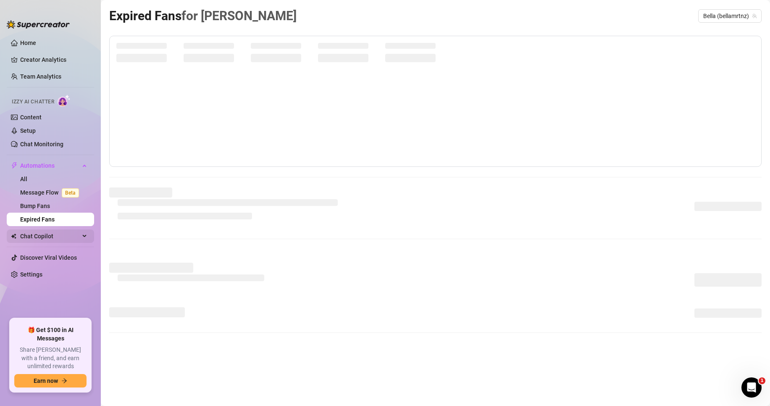
click at [46, 231] on span "Chat Copilot" at bounding box center [50, 235] width 60 height 13
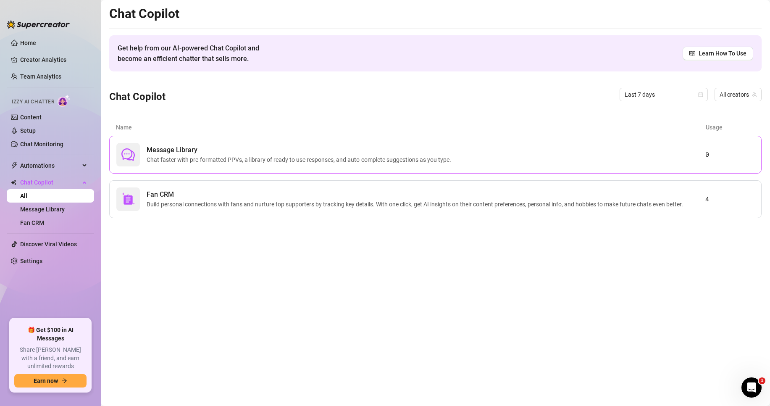
click at [237, 161] on span "Chat faster with pre-formatted PPVs, a library of ready to use responses, and a…" at bounding box center [301, 159] width 308 height 9
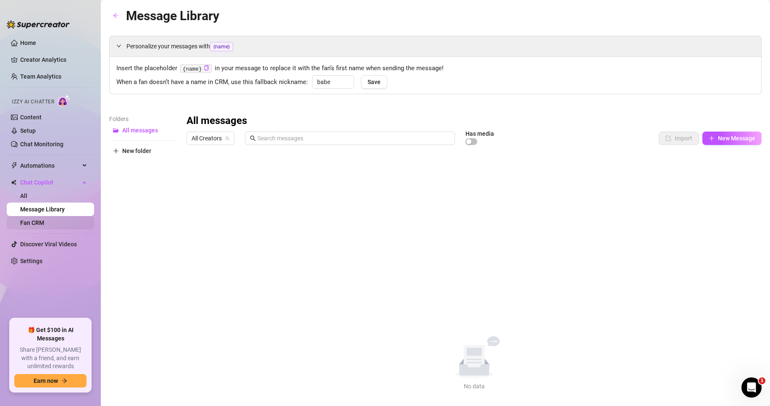
click at [44, 219] on link "Fan CRM" at bounding box center [32, 222] width 24 height 7
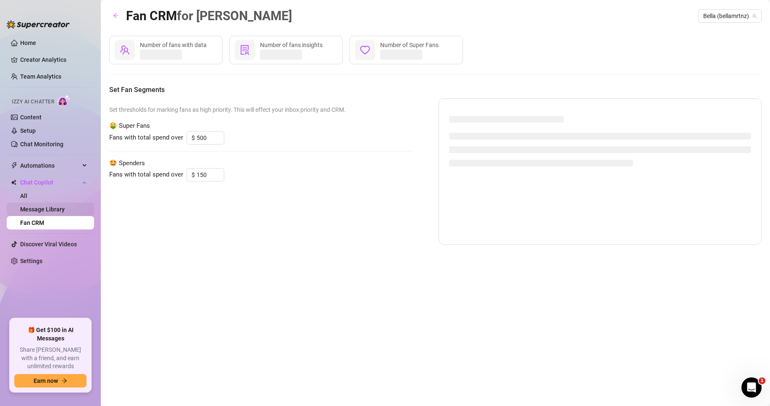
click at [51, 211] on link "Message Library" at bounding box center [42, 209] width 45 height 7
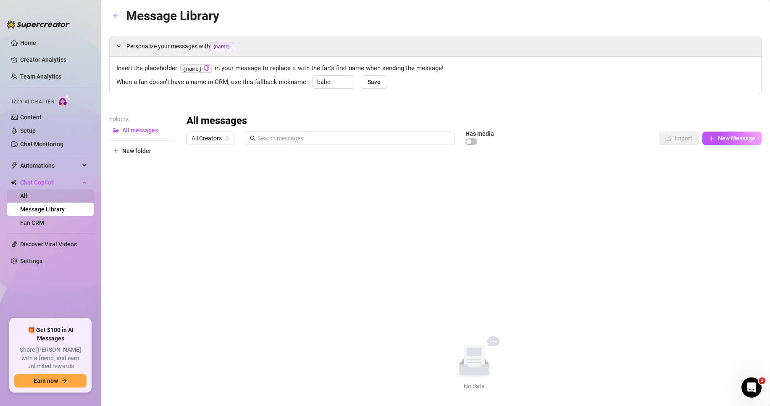
click at [27, 192] on link "All" at bounding box center [23, 195] width 7 height 7
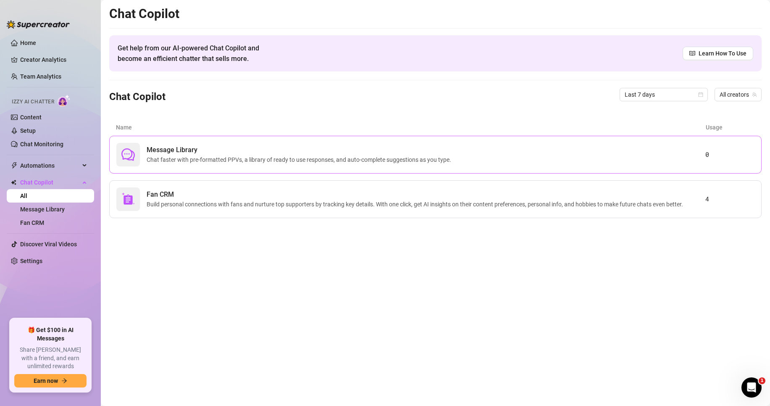
click at [232, 150] on span "Message Library" at bounding box center [301, 150] width 308 height 10
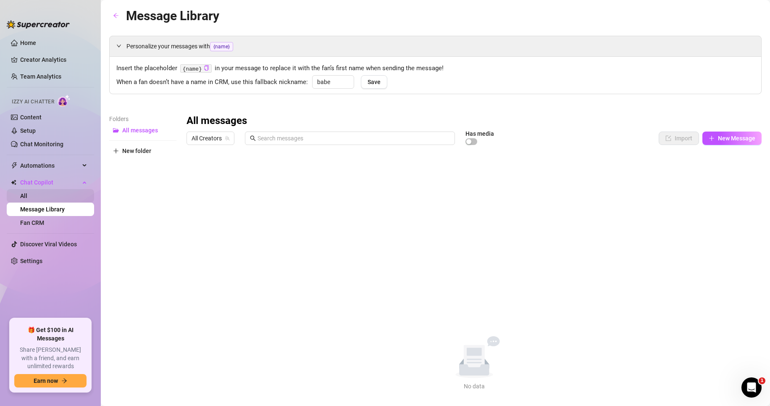
click at [27, 198] on link "All" at bounding box center [23, 195] width 7 height 7
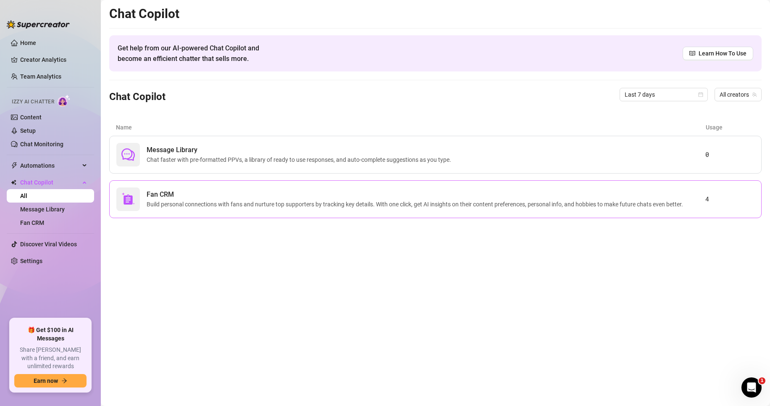
click at [211, 199] on span "Fan CRM" at bounding box center [417, 195] width 540 height 10
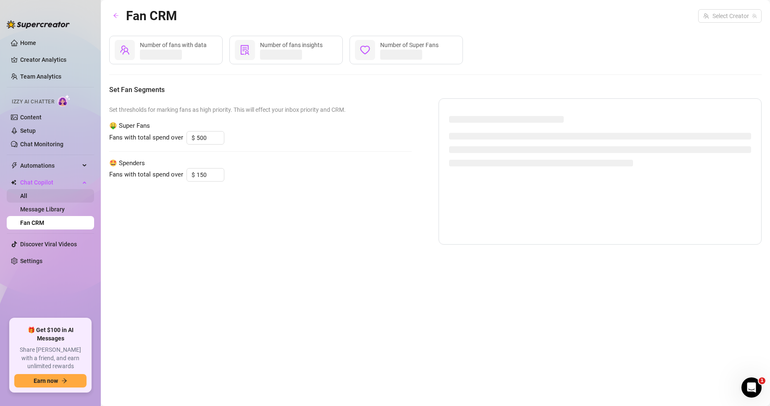
click at [27, 197] on link "All" at bounding box center [23, 195] width 7 height 7
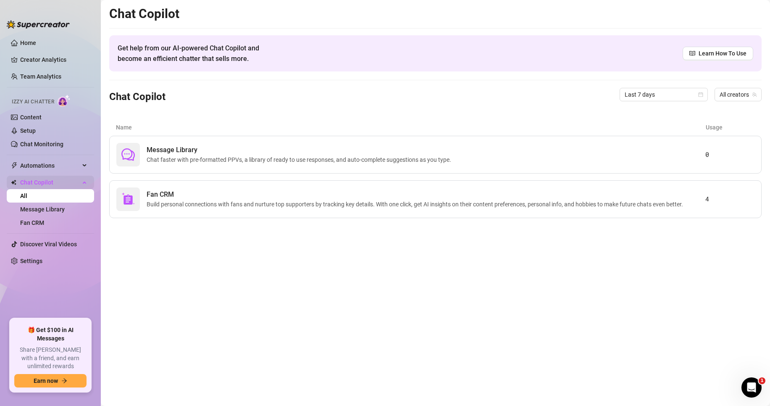
click at [61, 183] on span "Chat Copilot" at bounding box center [50, 182] width 60 height 13
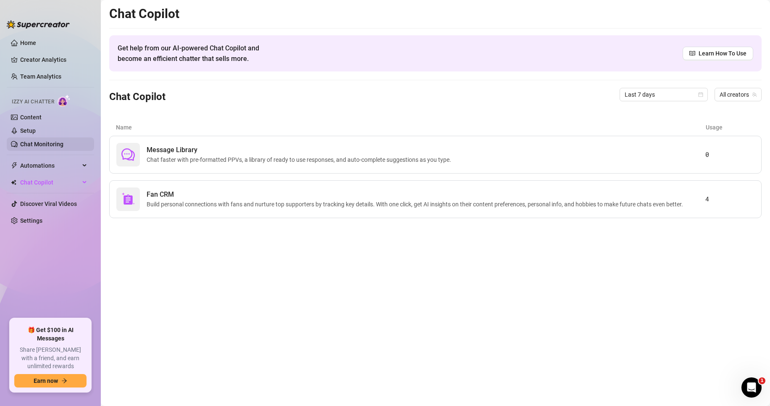
click at [48, 145] on link "Chat Monitoring" at bounding box center [41, 144] width 43 height 7
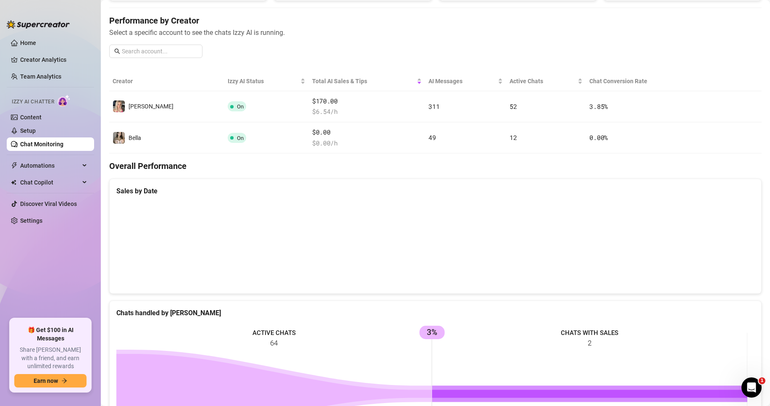
scroll to position [93, 0]
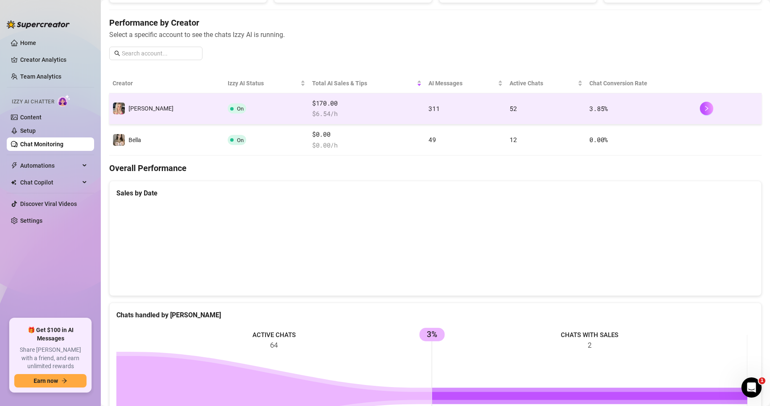
click at [135, 99] on td "[PERSON_NAME]" at bounding box center [166, 108] width 115 height 31
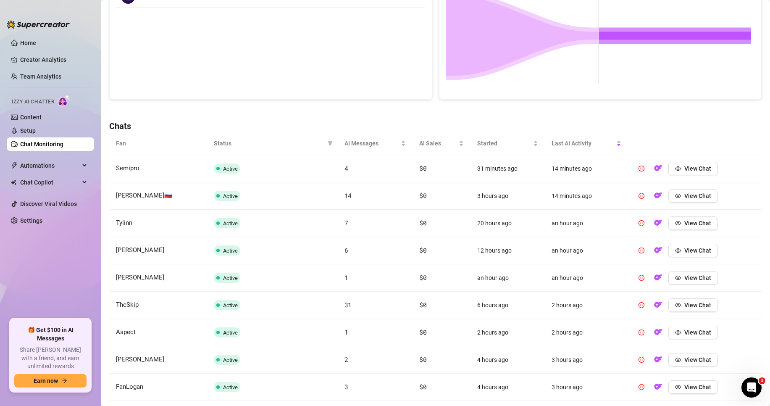
scroll to position [171, 0]
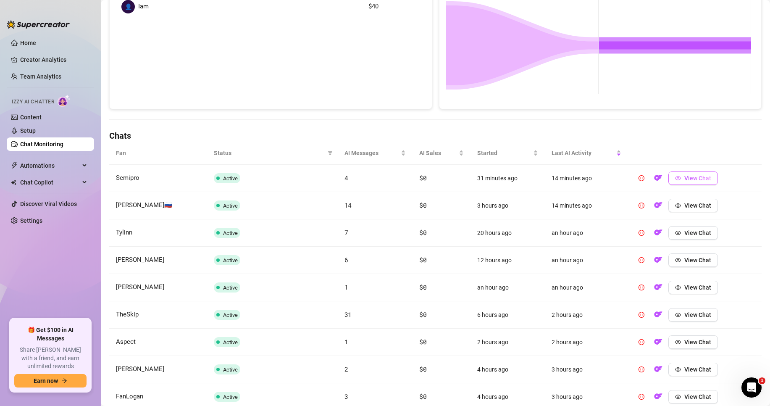
click at [480, 178] on icon "eye" at bounding box center [678, 178] width 6 height 6
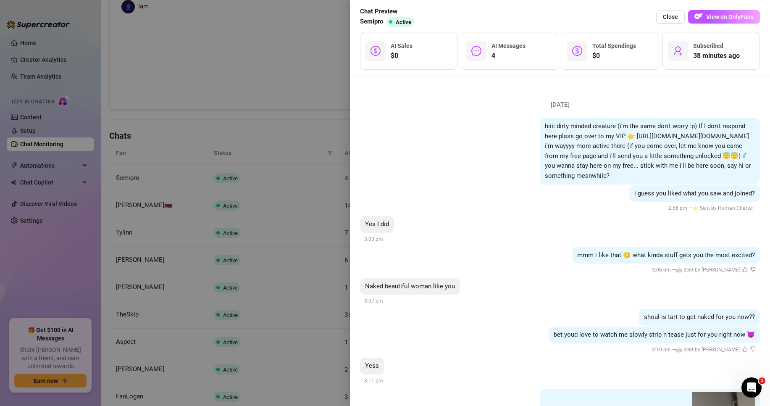
scroll to position [0, 0]
click at [480, 246] on div "Open Intercom Messenger" at bounding box center [751, 386] width 28 height 28
